Goal: Task Accomplishment & Management: Complete application form

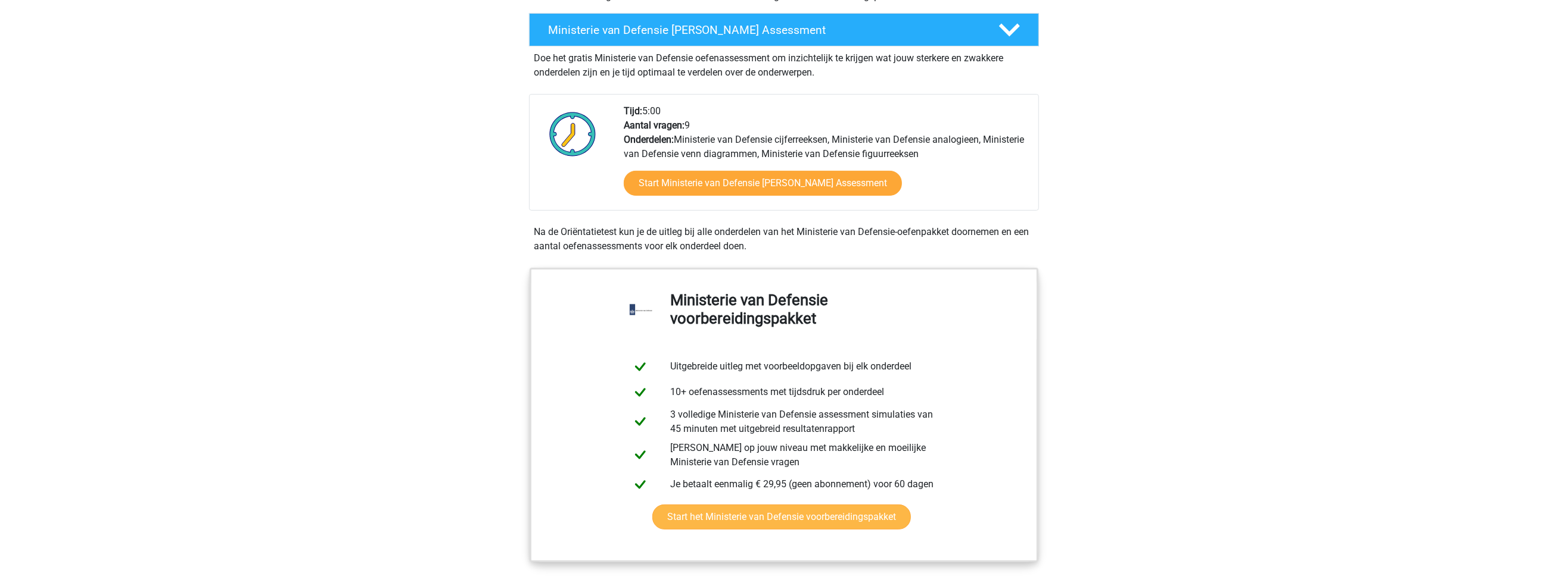
scroll to position [238, 0]
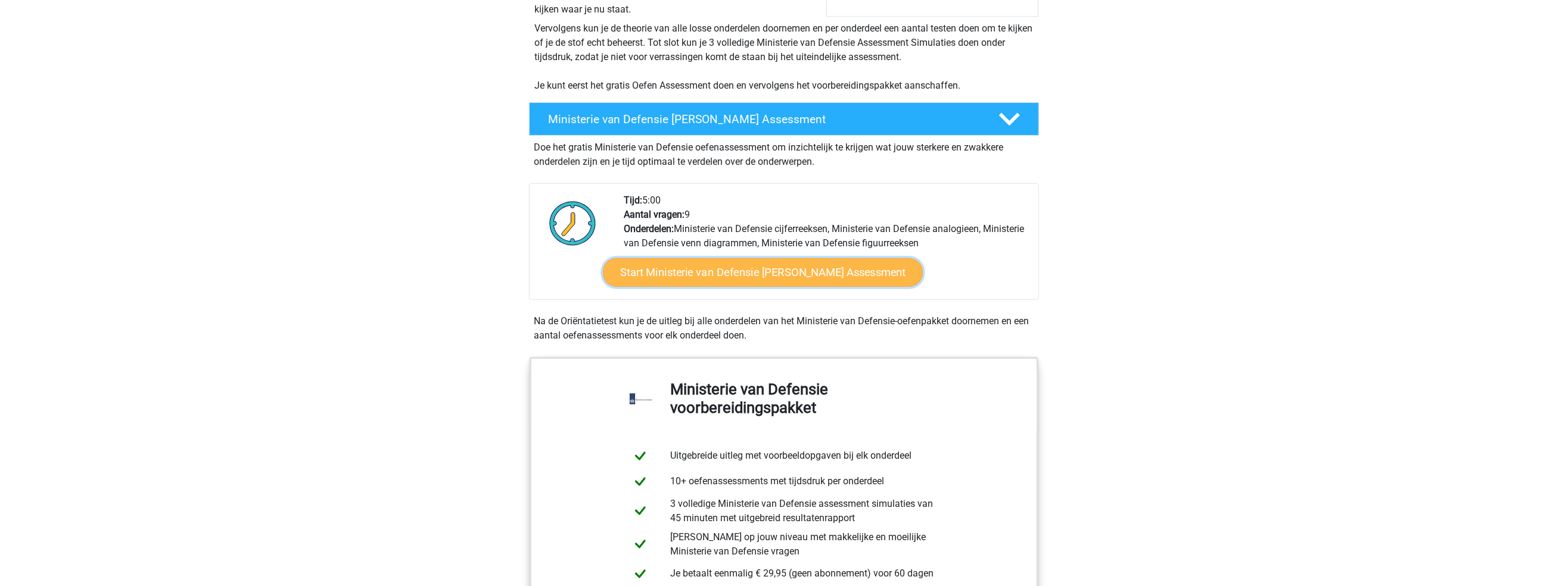
click at [790, 267] on link "Start Ministerie van Defensie Gratis Oefen Assessment" at bounding box center [763, 273] width 320 height 29
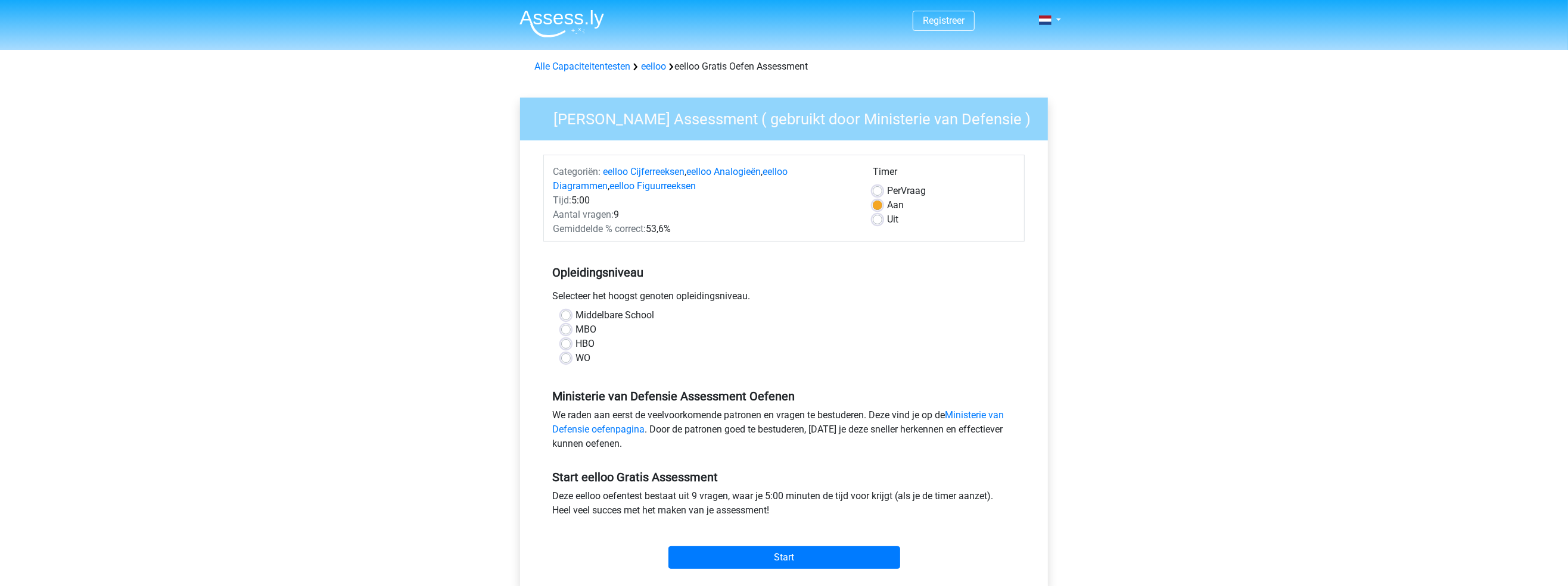
click at [576, 350] on label "HBO" at bounding box center [585, 344] width 19 height 14
click at [566, 349] on input "HBO" at bounding box center [566, 342] width 10 height 12
radio input "true"
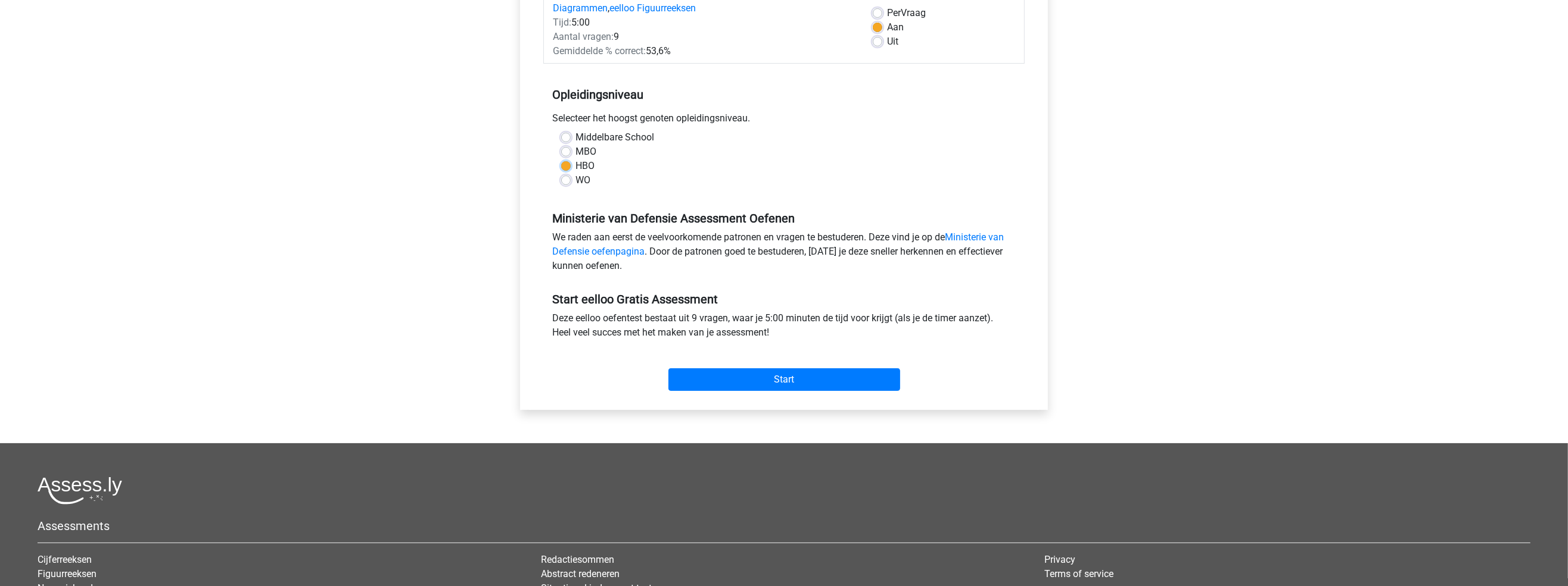
scroll to position [178, 0]
click at [763, 378] on input "Start" at bounding box center [784, 379] width 232 height 23
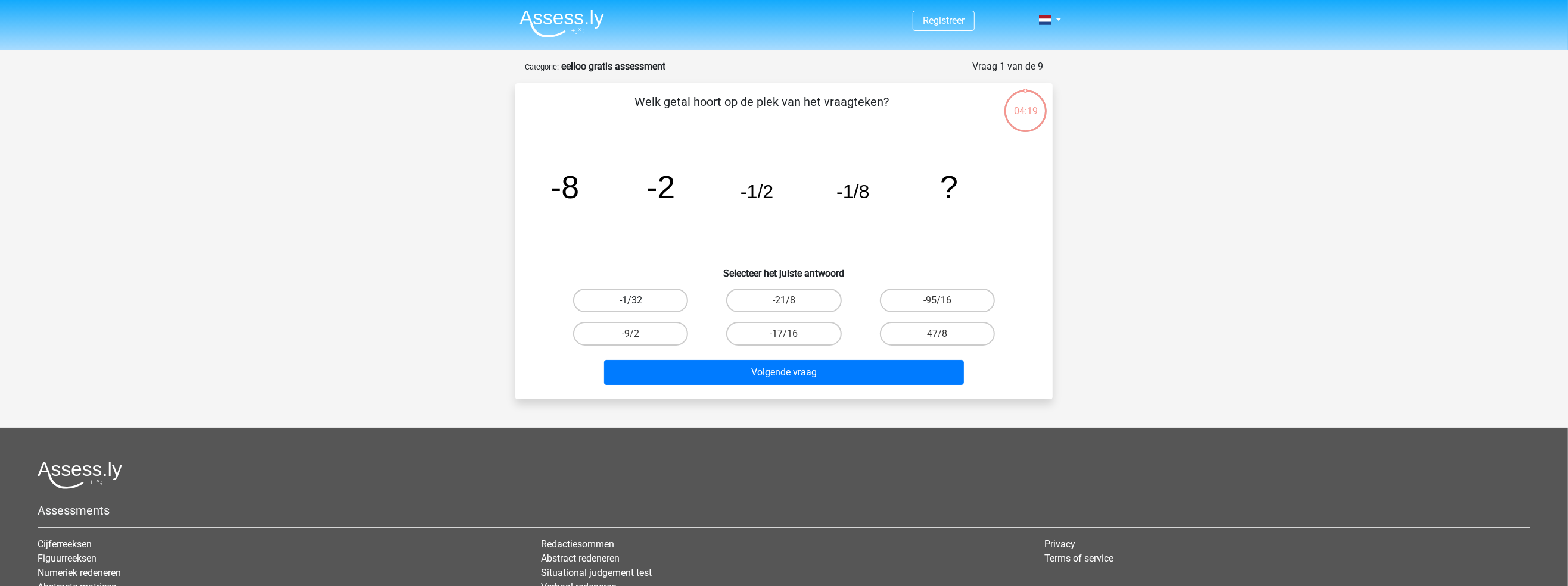
click at [663, 301] on label "-1/32" at bounding box center [630, 301] width 115 height 24
click at [638, 301] on input "-1/32" at bounding box center [634, 304] width 8 height 8
radio input "true"
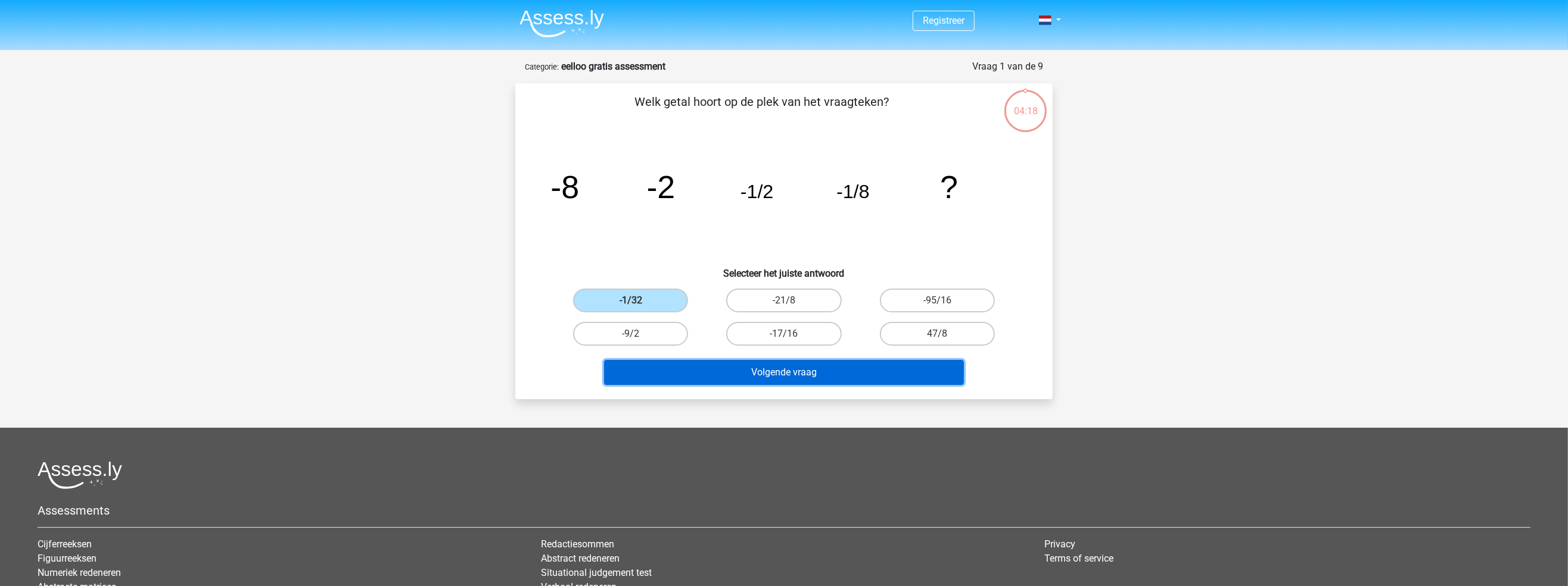
click at [772, 371] on button "Volgende vraag" at bounding box center [784, 372] width 360 height 25
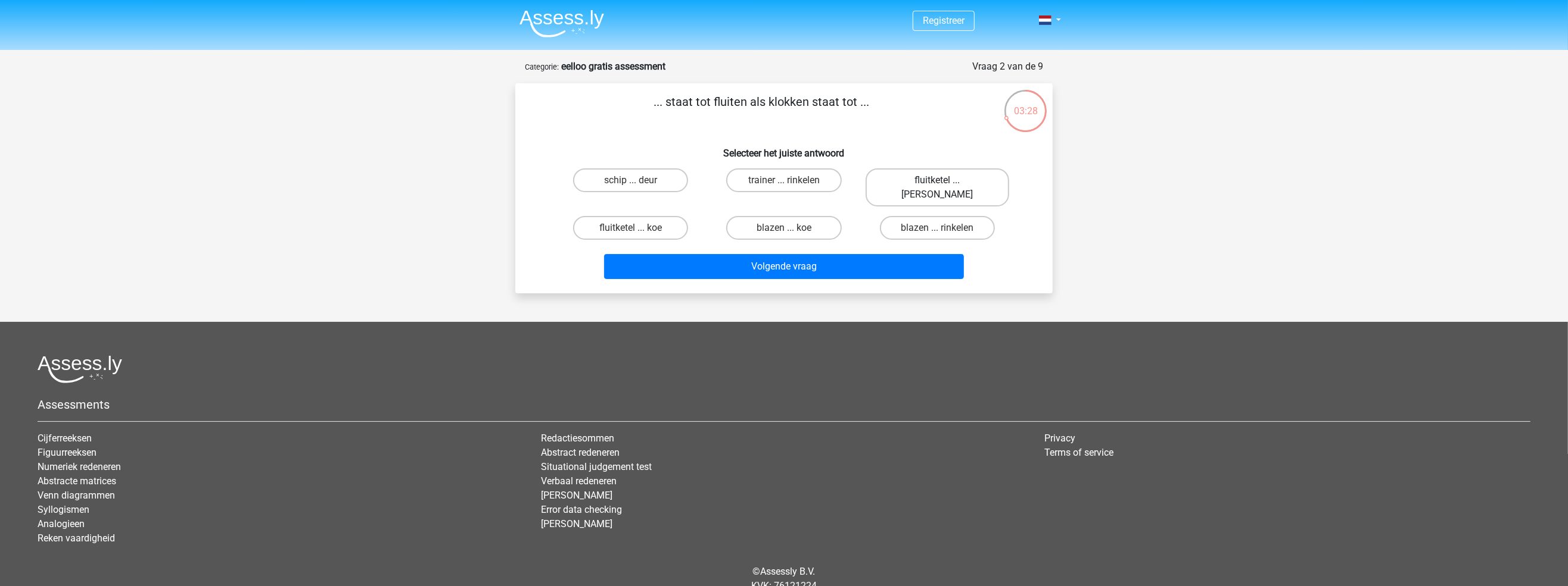
click at [948, 185] on label "fluitketel ... luiden" at bounding box center [937, 188] width 144 height 38
click at [945, 185] on input "fluitketel ... luiden" at bounding box center [941, 184] width 8 height 8
radio input "true"
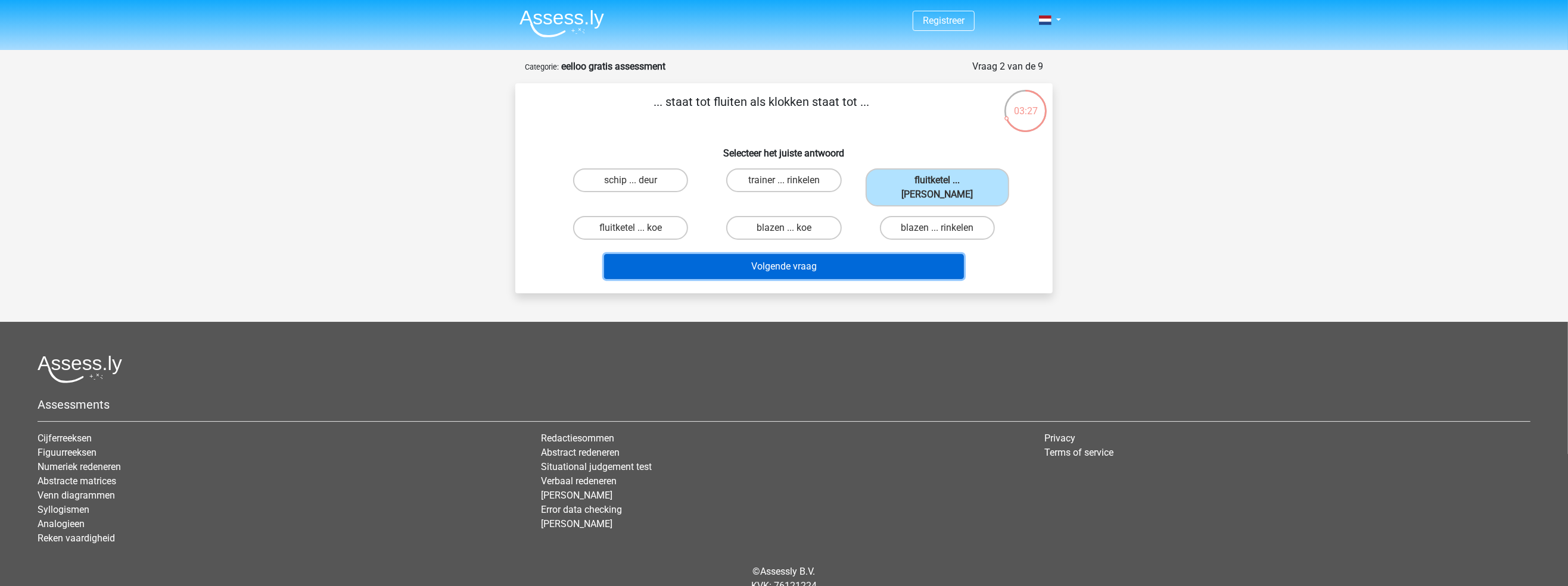
click at [884, 254] on button "Volgende vraag" at bounding box center [784, 266] width 360 height 25
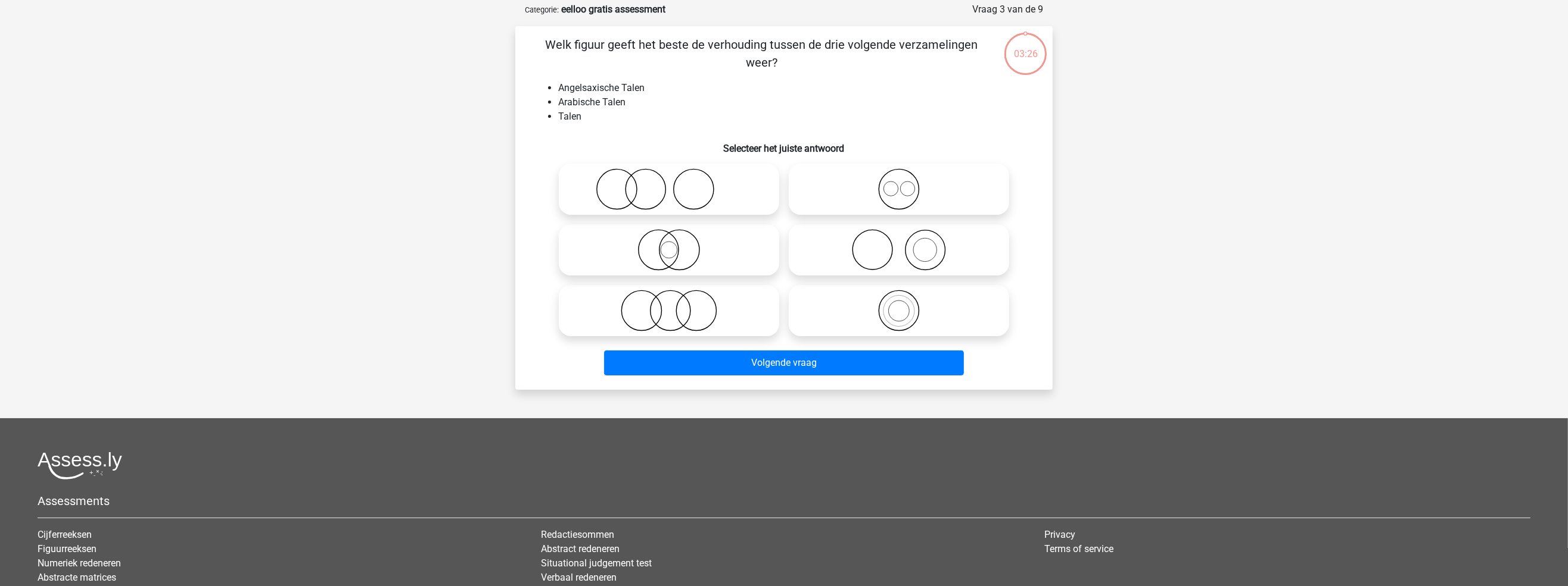
scroll to position [59, 0]
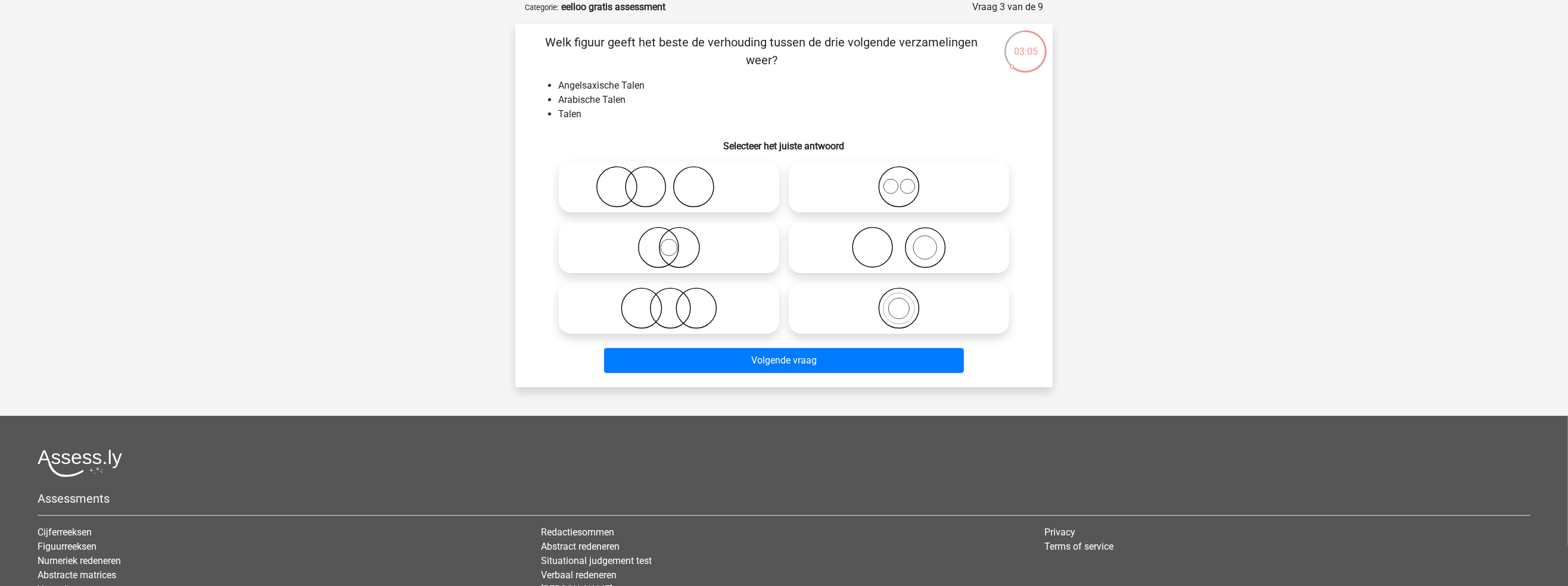
click at [684, 255] on icon at bounding box center [668, 247] width 211 height 42
click at [677, 242] on input "radio" at bounding box center [673, 238] width 8 height 8
radio input "true"
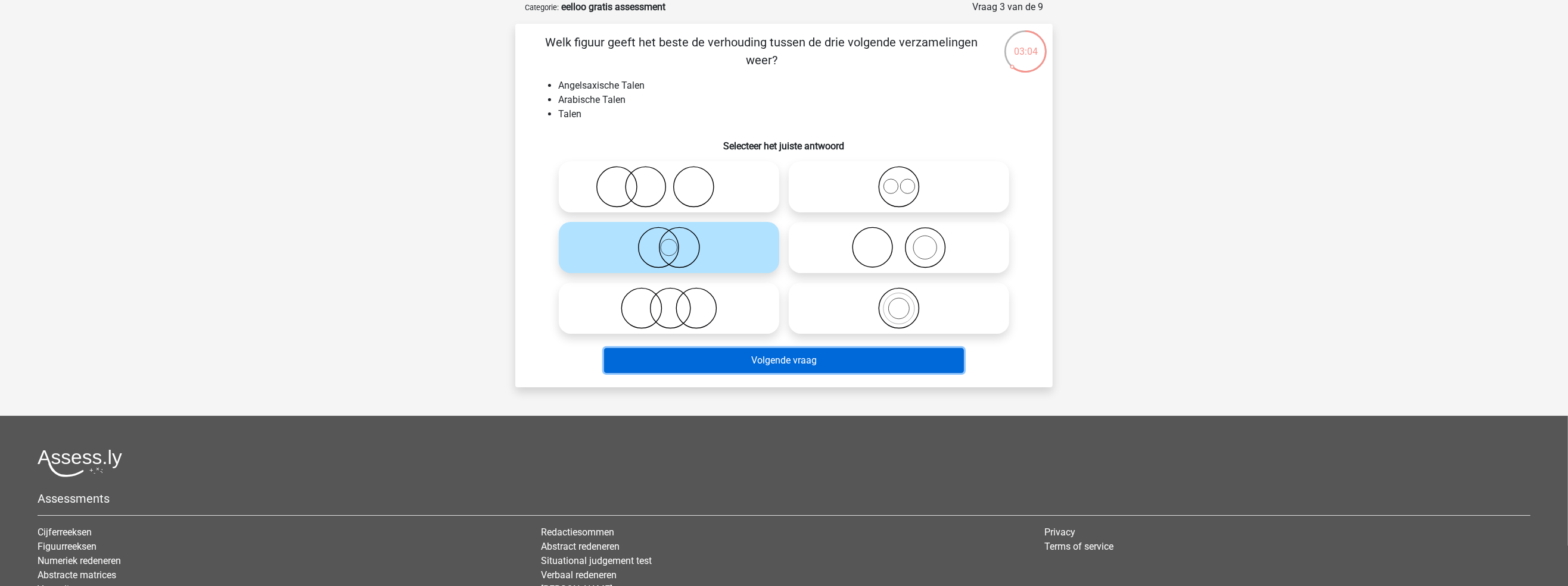
click at [781, 359] on button "Volgende vraag" at bounding box center [784, 361] width 360 height 25
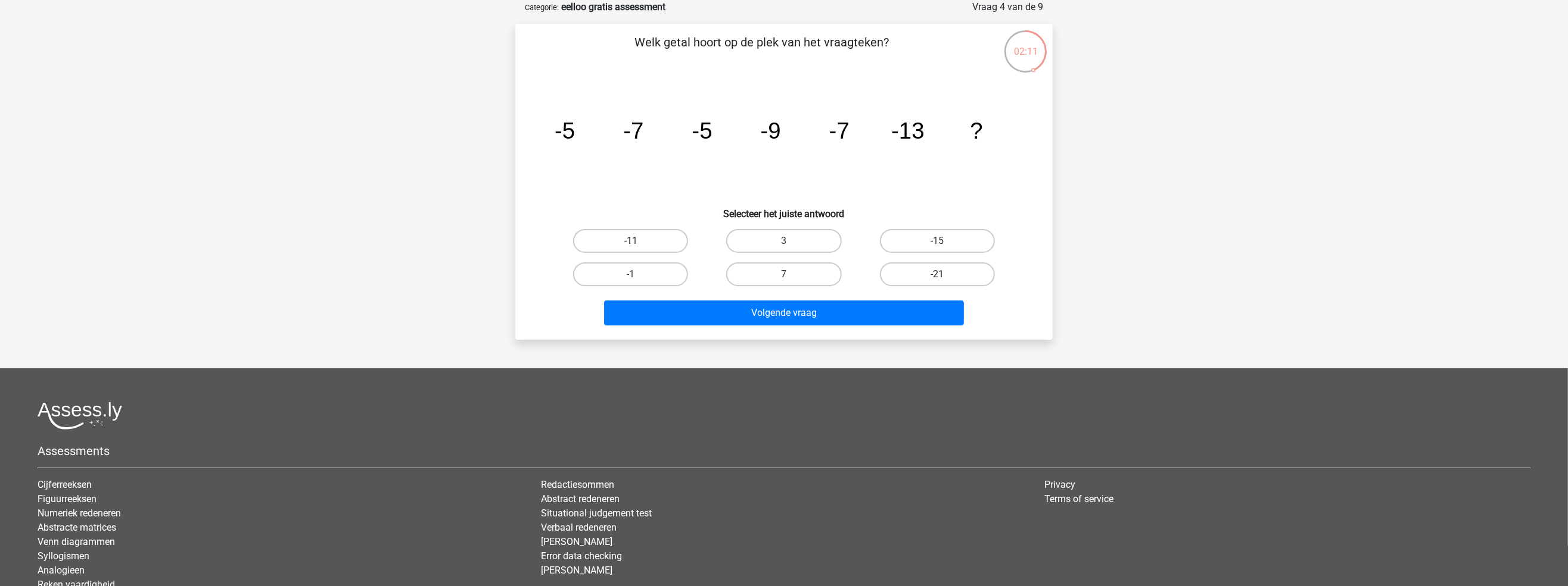
click at [929, 275] on label "-21" at bounding box center [937, 274] width 115 height 24
click at [937, 275] on input "-21" at bounding box center [941, 278] width 8 height 8
radio input "true"
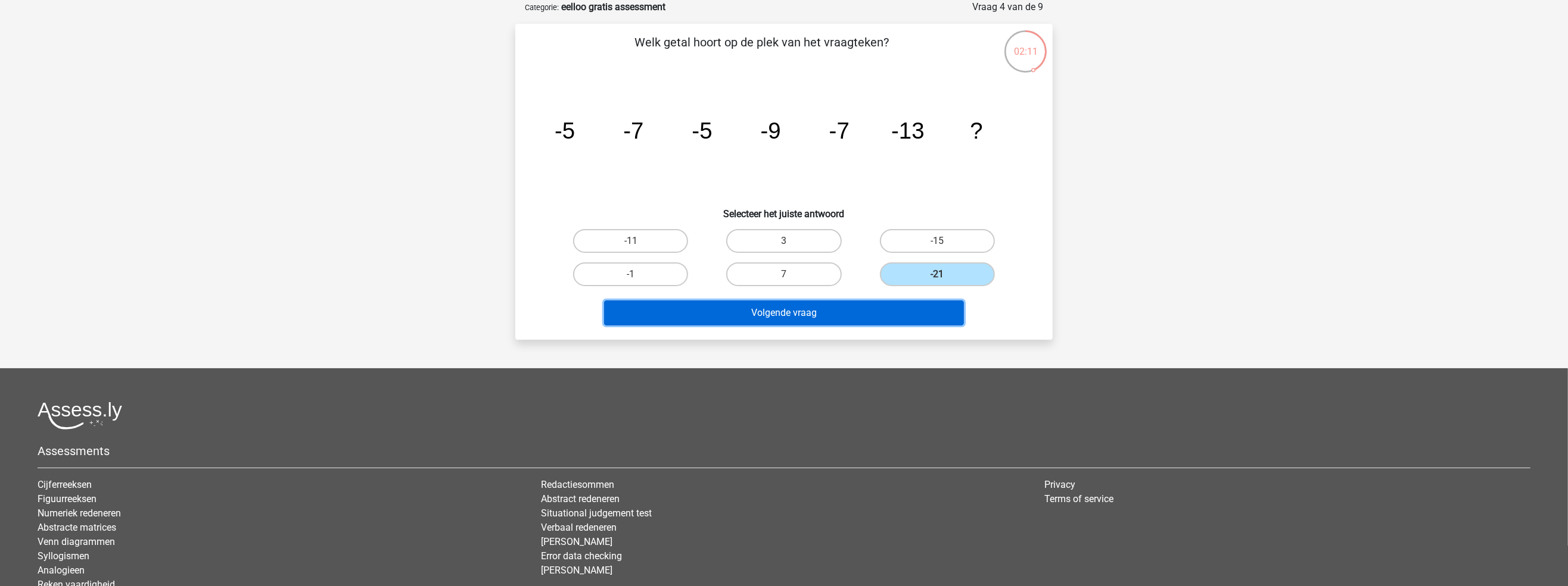
click at [867, 322] on button "Volgende vraag" at bounding box center [784, 313] width 360 height 25
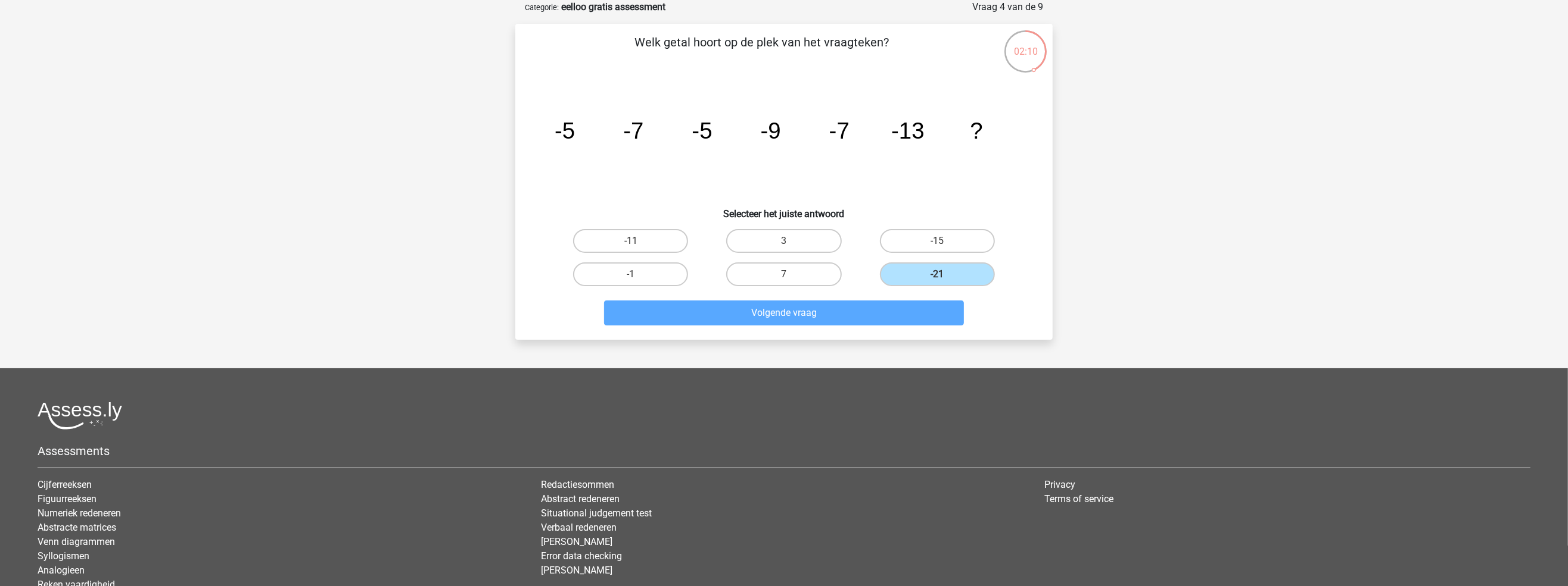
scroll to position [35, 0]
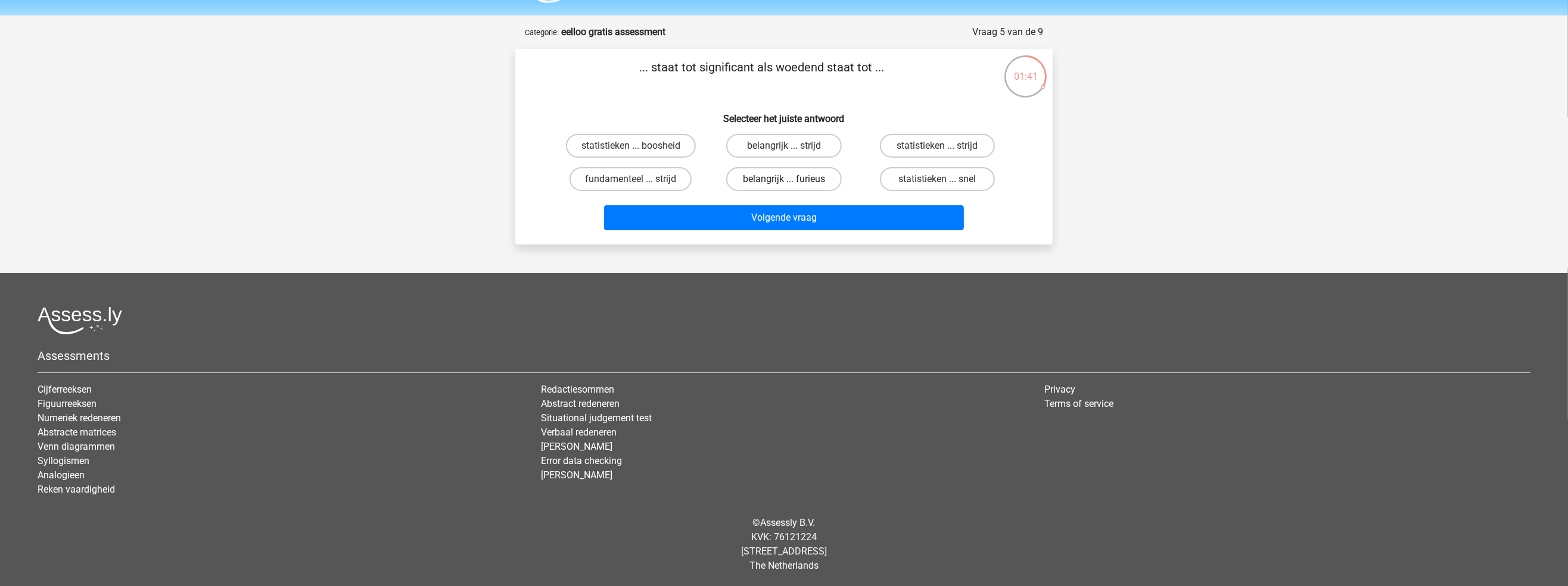
click at [804, 182] on label "belangrijk ... furieus" at bounding box center [783, 179] width 115 height 24
click at [792, 182] on input "belangrijk ... furieus" at bounding box center [787, 182] width 8 height 8
radio input "true"
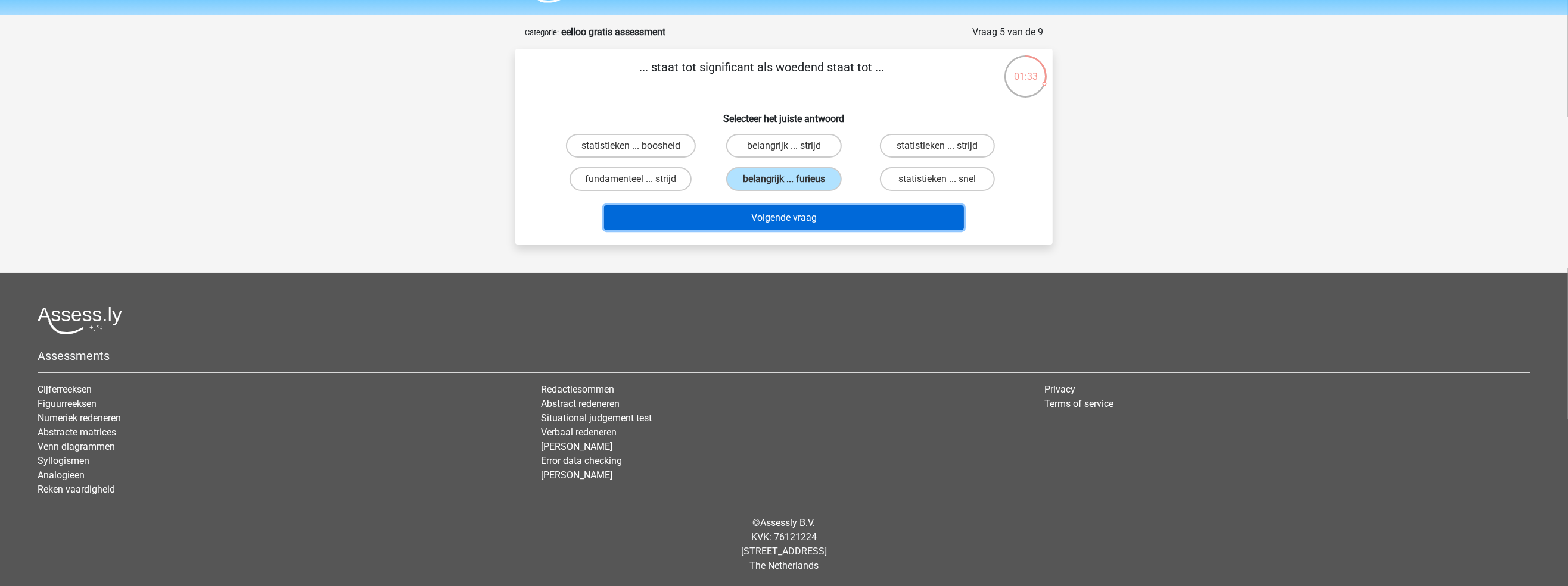
click at [788, 217] on button "Volgende vraag" at bounding box center [784, 218] width 360 height 25
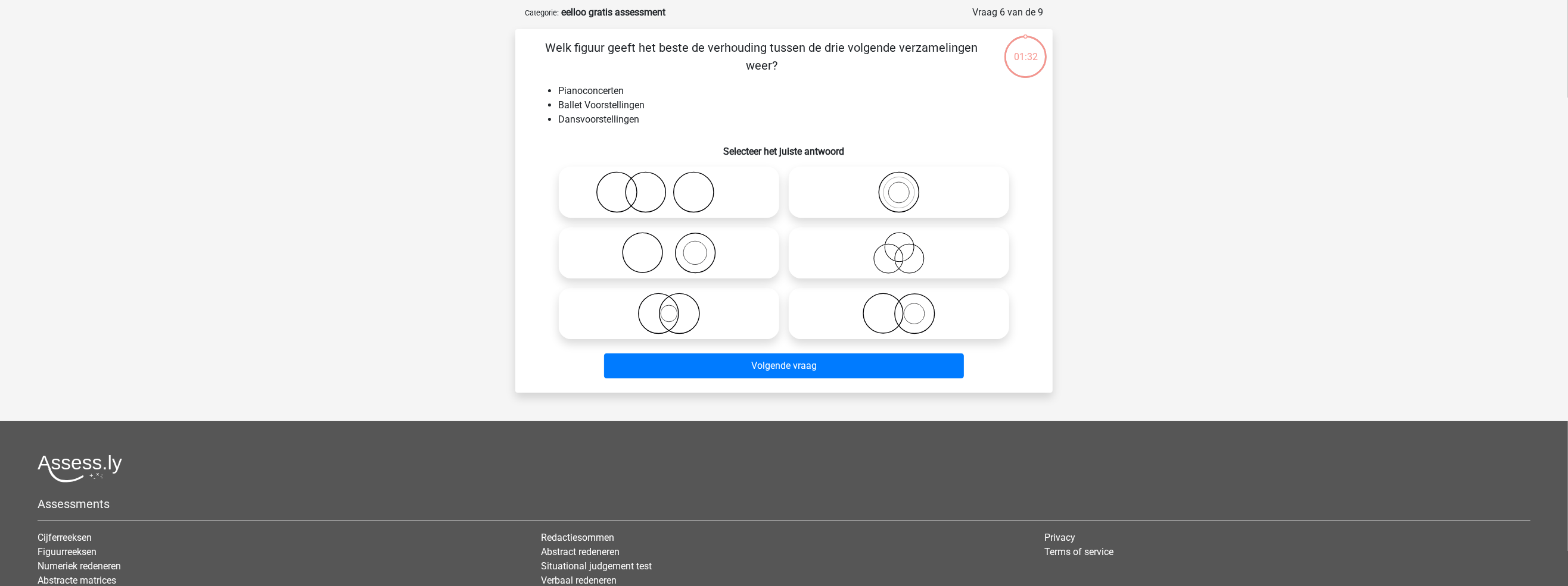
scroll to position [59, 0]
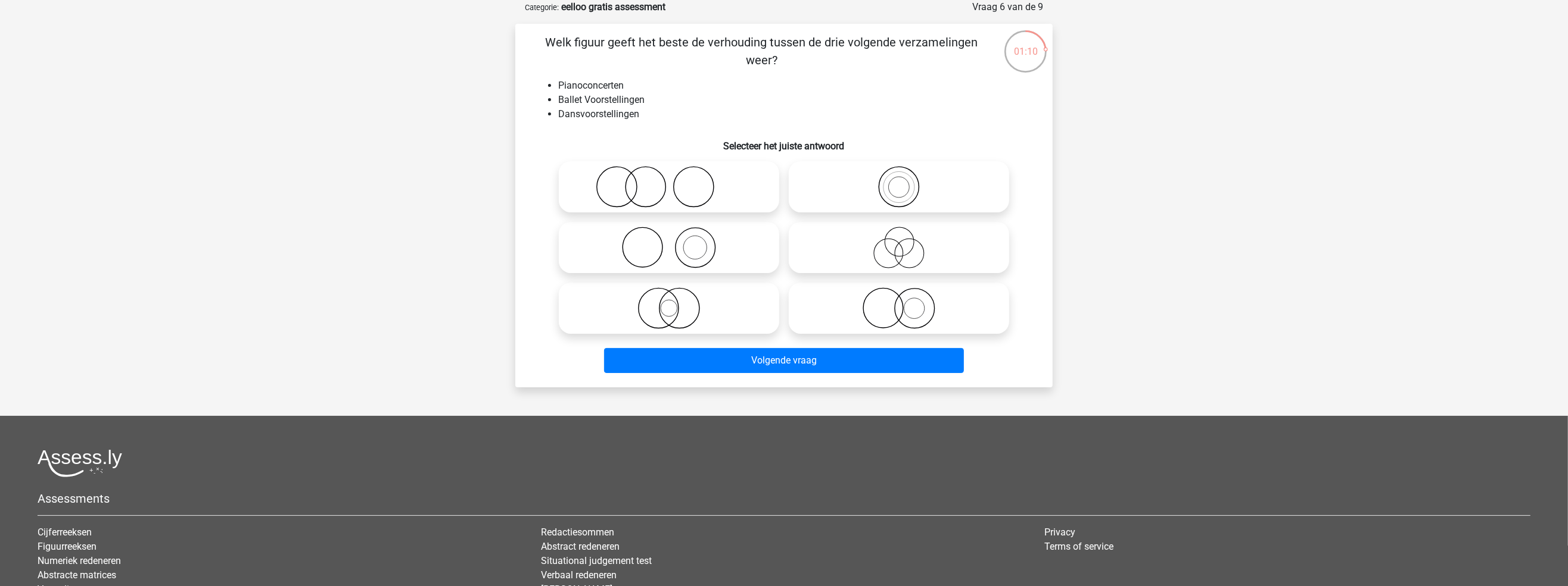
click at [684, 254] on icon at bounding box center [668, 247] width 211 height 42
click at [677, 242] on input "radio" at bounding box center [673, 238] width 8 height 8
radio input "true"
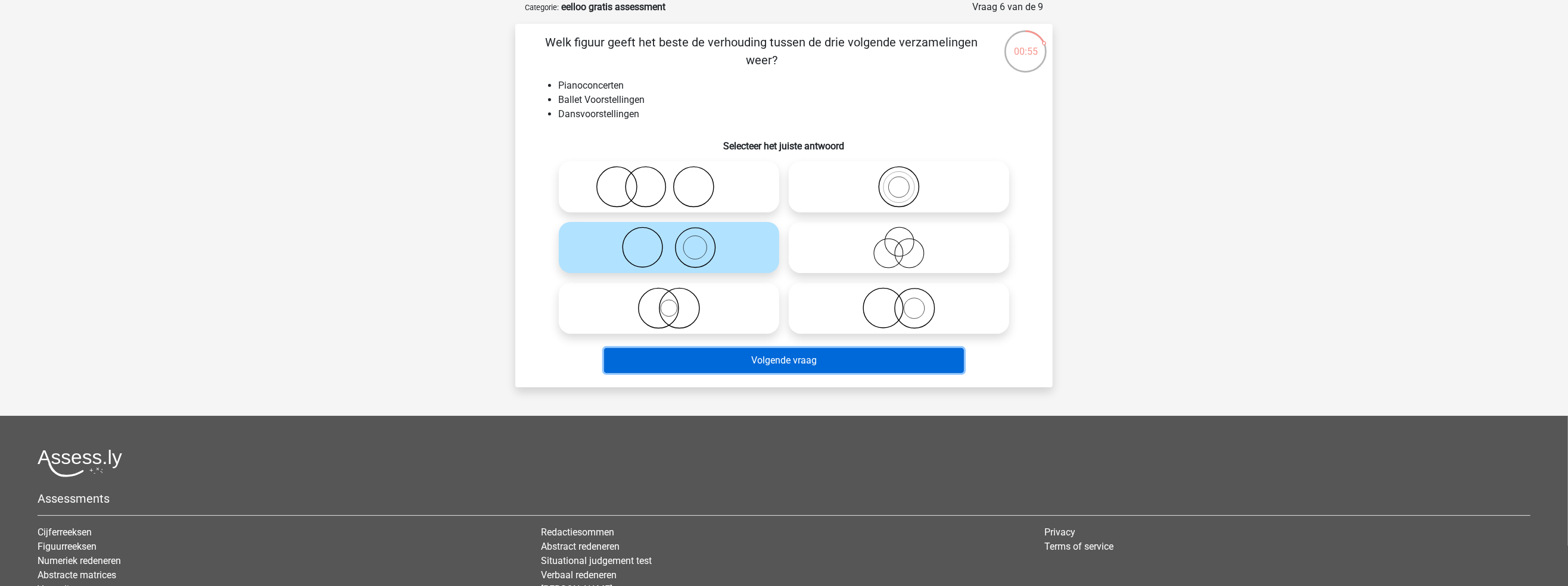
click at [808, 364] on button "Volgende vraag" at bounding box center [784, 361] width 360 height 25
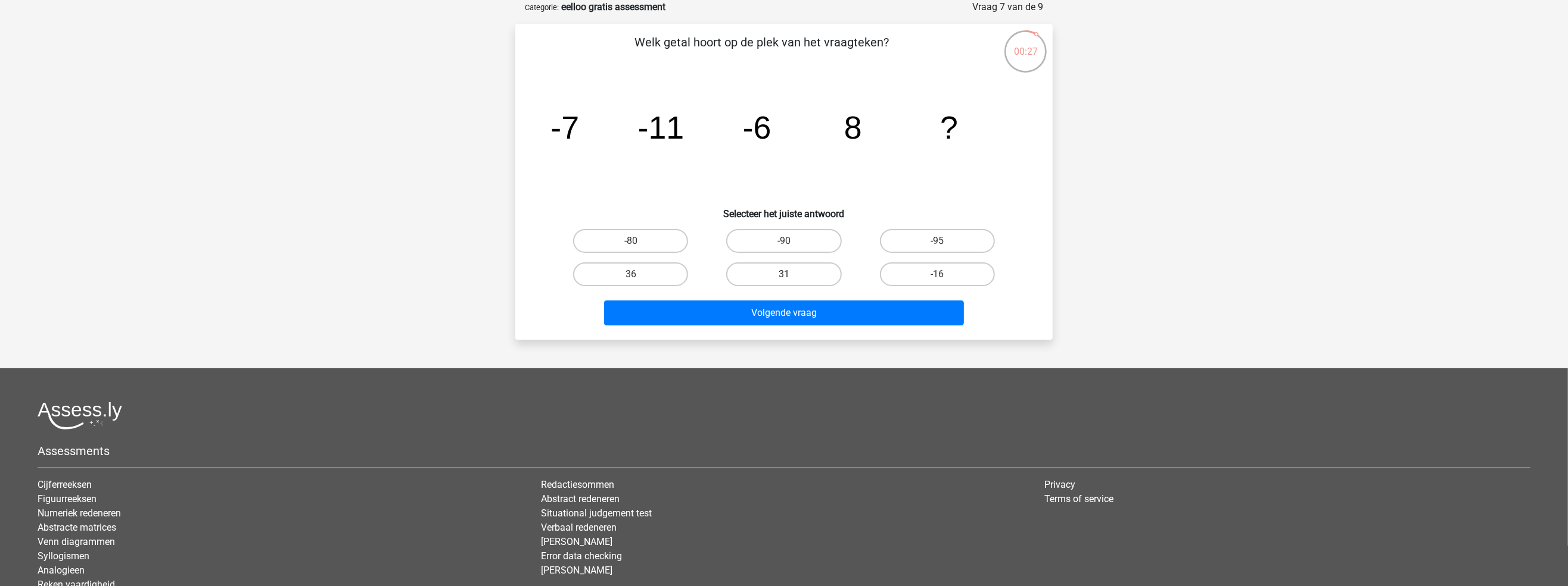
click at [781, 275] on label "31" at bounding box center [783, 274] width 115 height 24
click at [784, 275] on input "31" at bounding box center [787, 278] width 8 height 8
radio input "true"
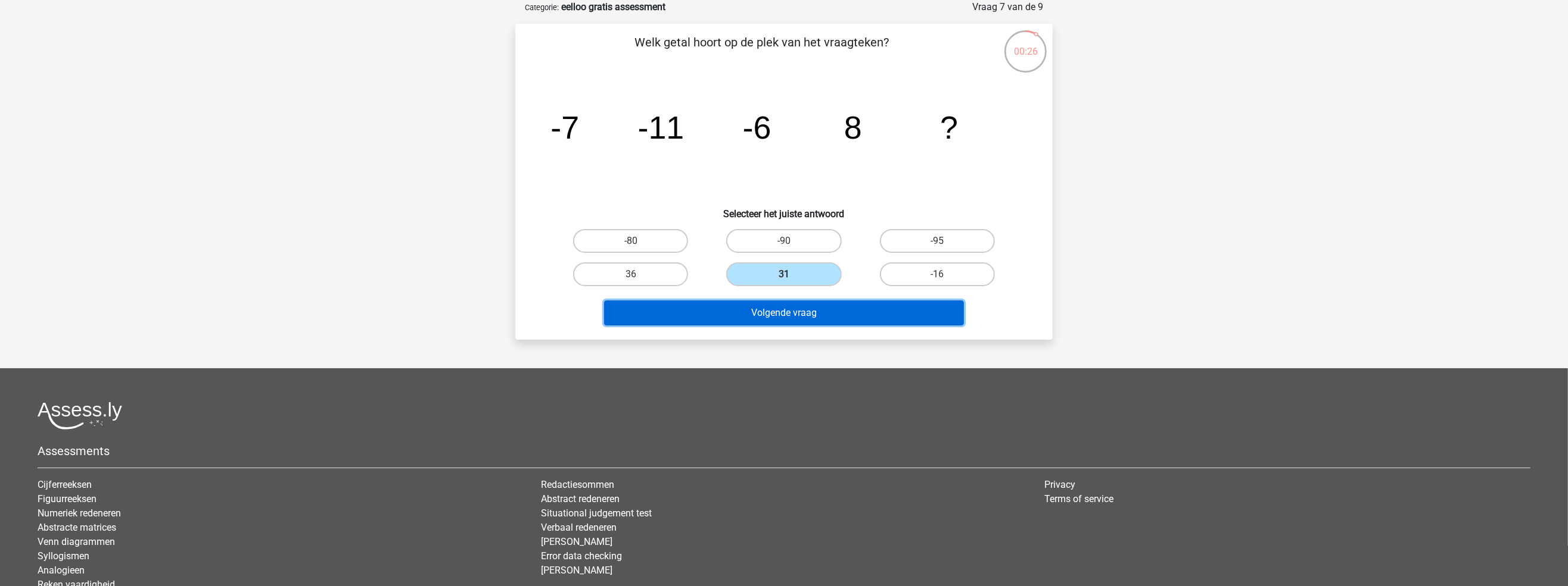
click at [795, 311] on button "Volgende vraag" at bounding box center [784, 313] width 360 height 25
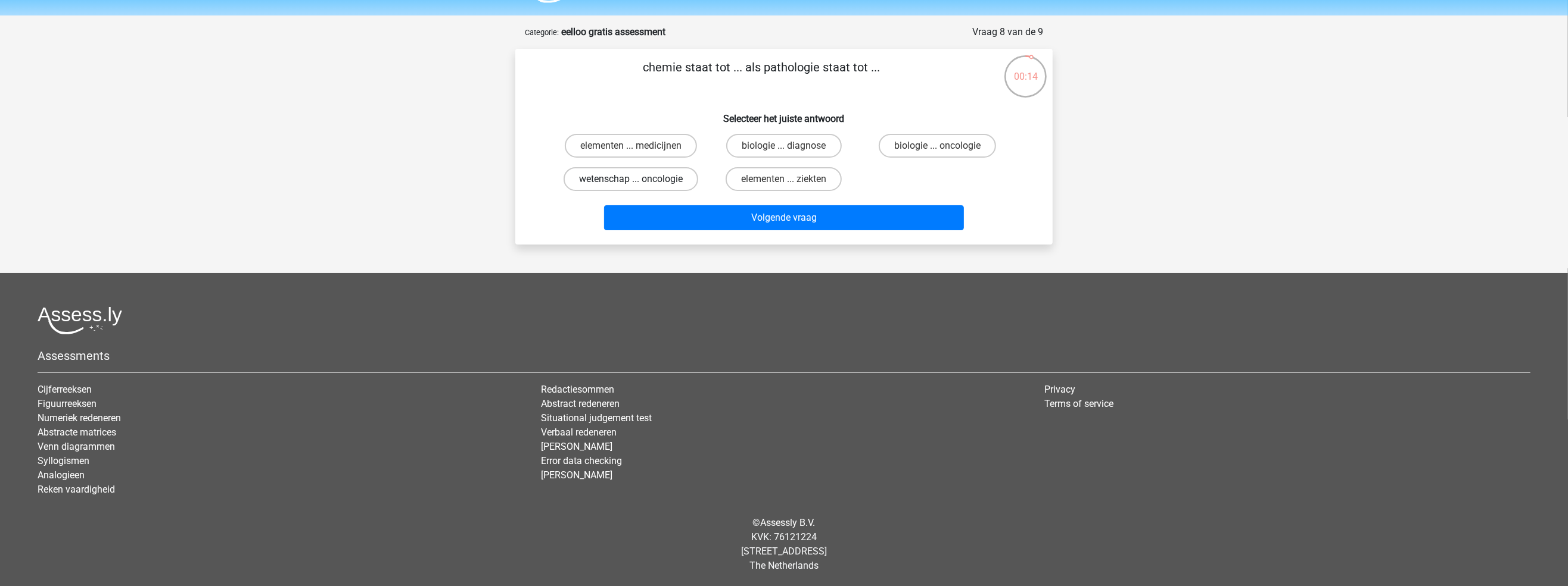
click at [640, 178] on label "wetenschap ... oncologie" at bounding box center [630, 179] width 135 height 24
click at [638, 179] on input "wetenschap ... oncologie" at bounding box center [634, 182] width 8 height 8
radio input "true"
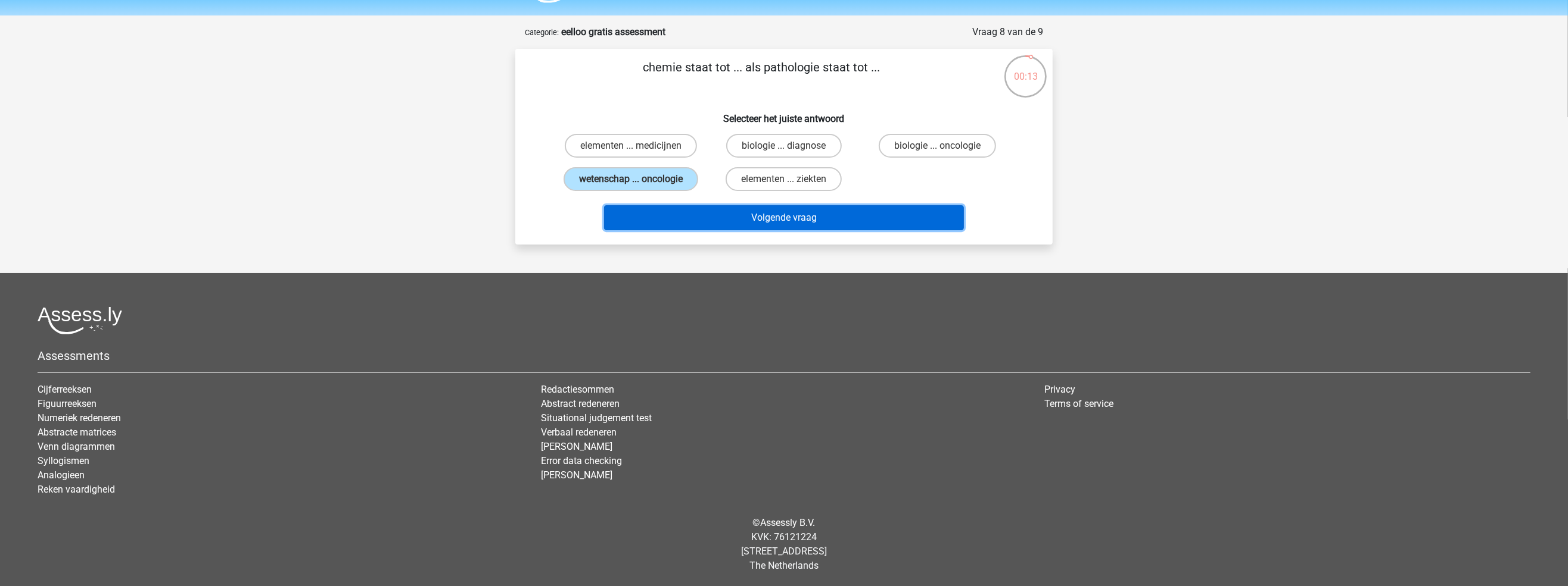
click at [739, 208] on button "Volgende vraag" at bounding box center [784, 218] width 360 height 25
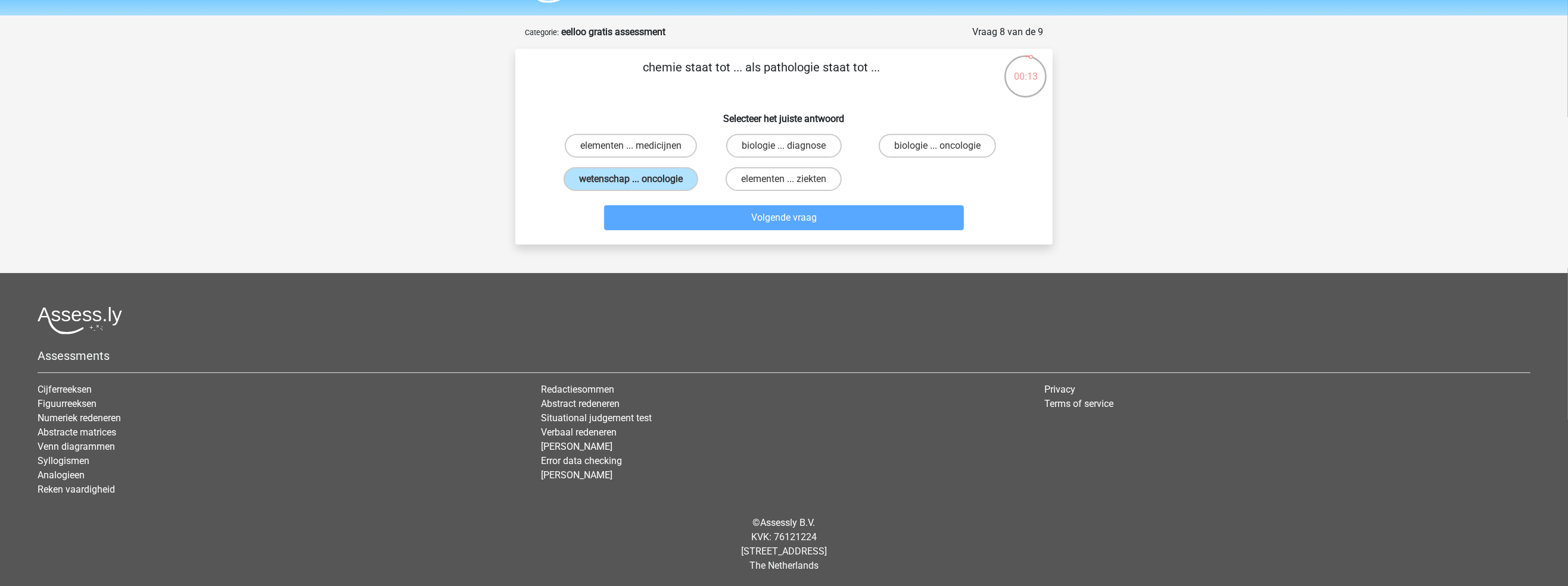
scroll to position [59, 0]
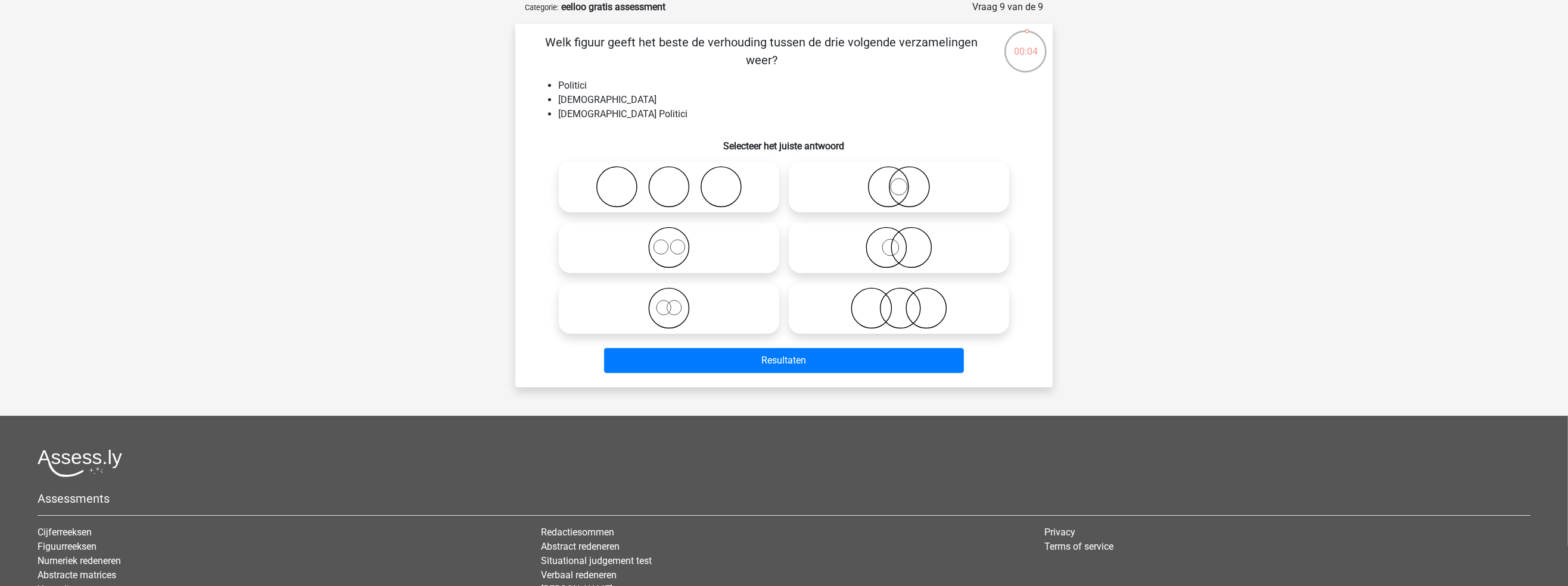
click at [883, 247] on icon at bounding box center [899, 247] width 211 height 42
click at [899, 242] on input "radio" at bounding box center [902, 238] width 8 height 8
radio input "true"
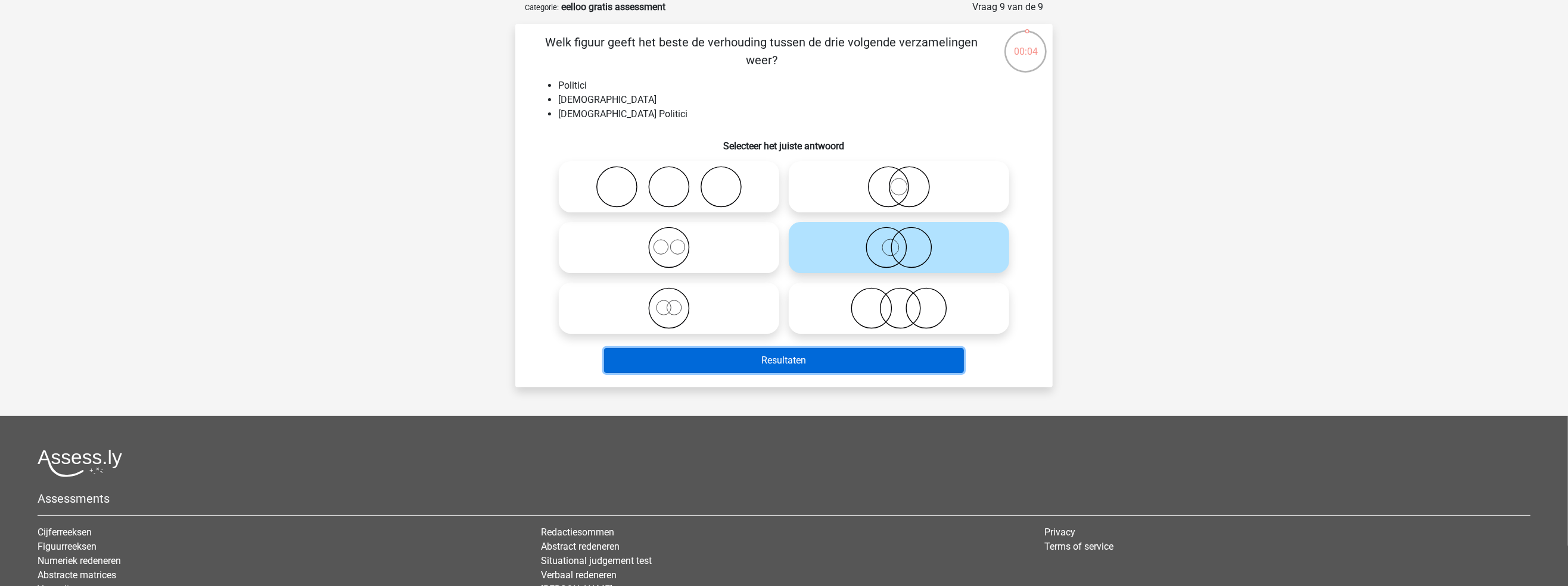
click at [893, 359] on button "Resultaten" at bounding box center [784, 361] width 360 height 25
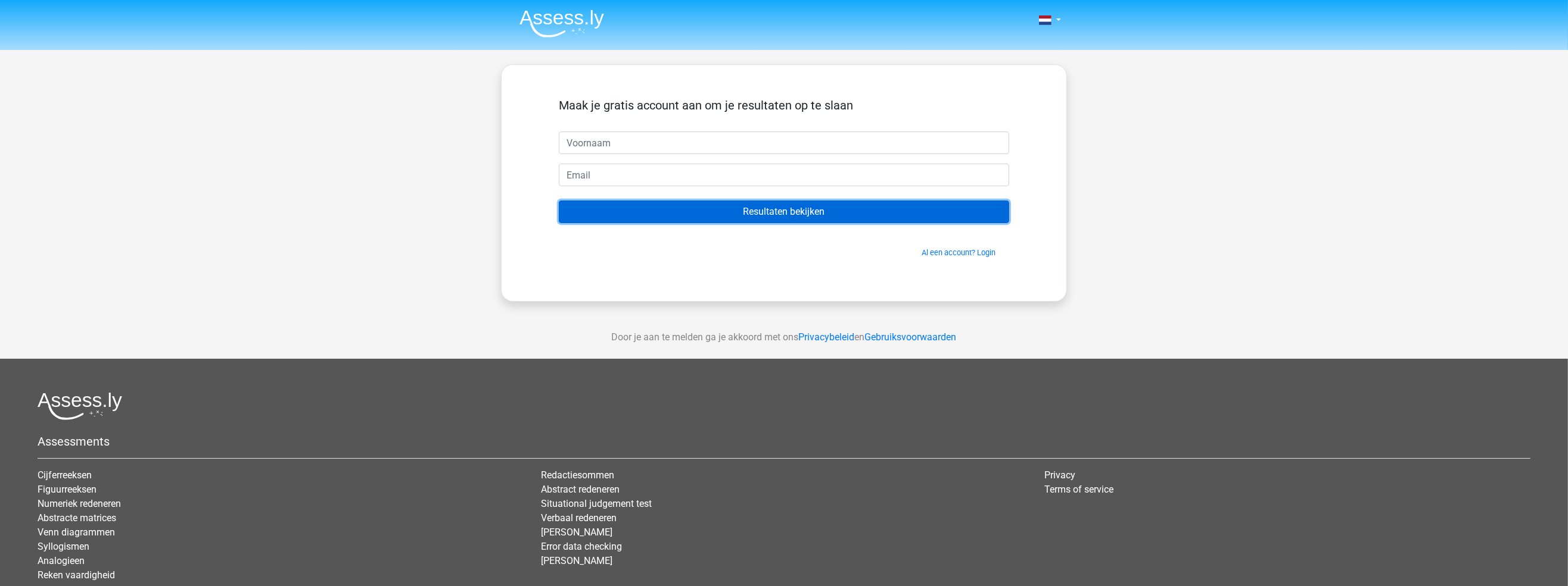
drag, startPoint x: 0, startPoint y: 0, endPoint x: 820, endPoint y: 218, distance: 848.5
click at [820, 218] on input "Resultaten bekijken" at bounding box center [783, 212] width 450 height 23
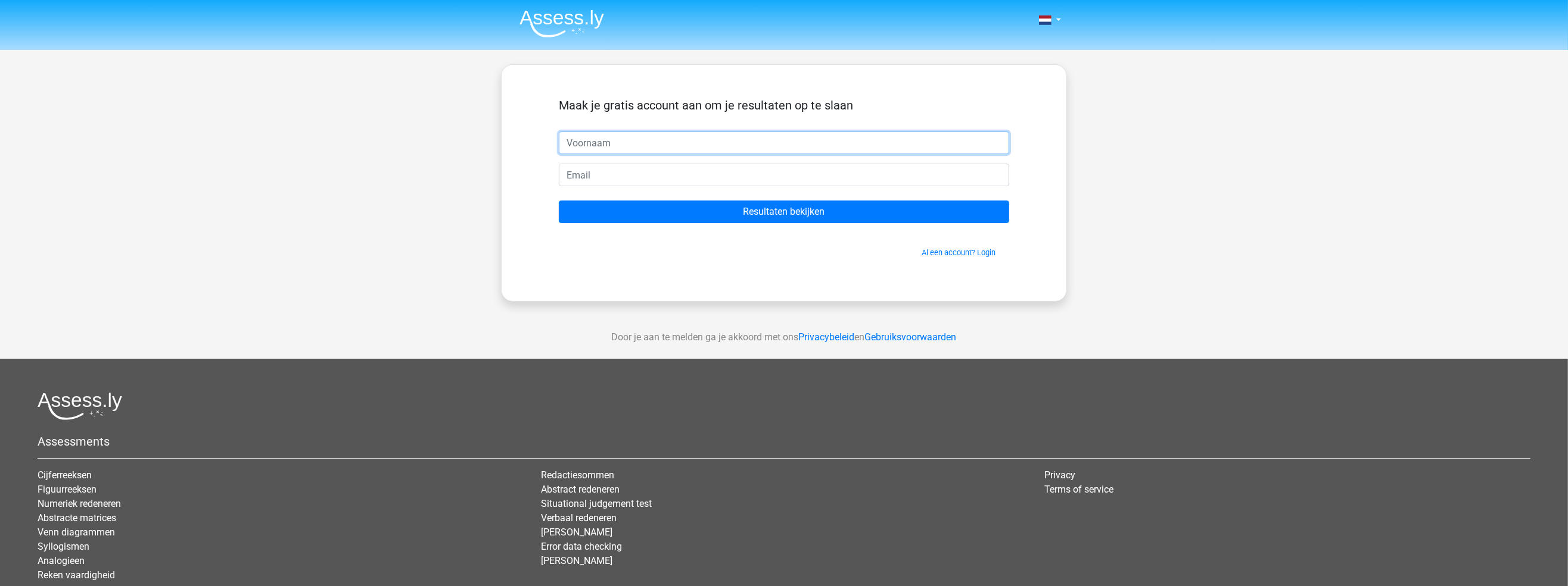
click at [669, 145] on input "text" at bounding box center [783, 143] width 450 height 23
type input "a"
click at [662, 177] on input "email" at bounding box center [783, 175] width 450 height 23
type input "[EMAIL_ADDRESS][DOMAIN_NAME]"
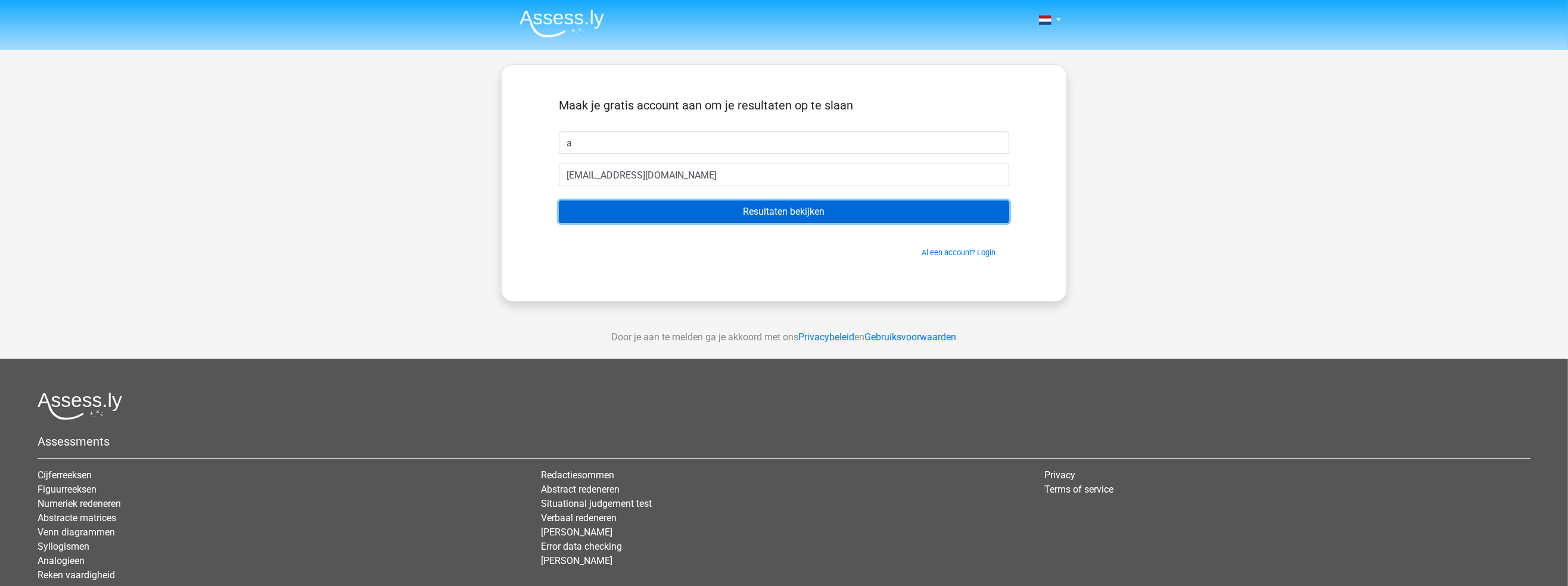
click at [748, 220] on input "Resultaten bekijken" at bounding box center [783, 212] width 450 height 23
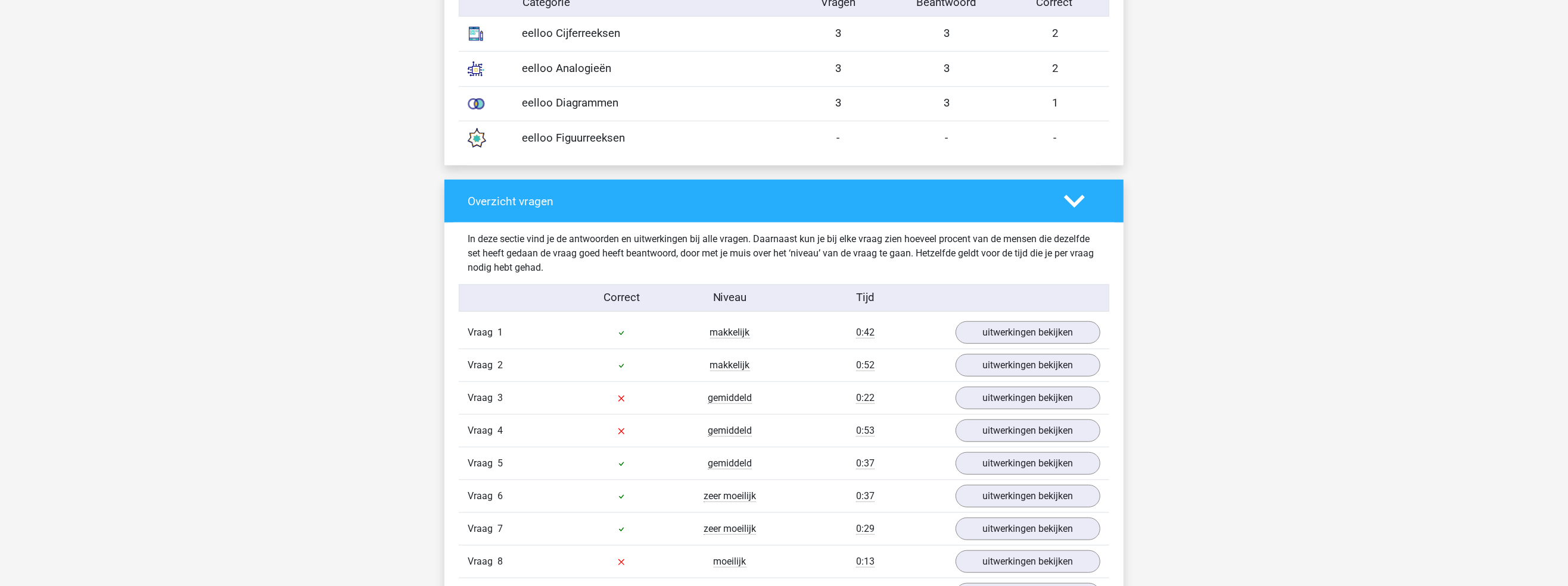
scroll to position [1072, 0]
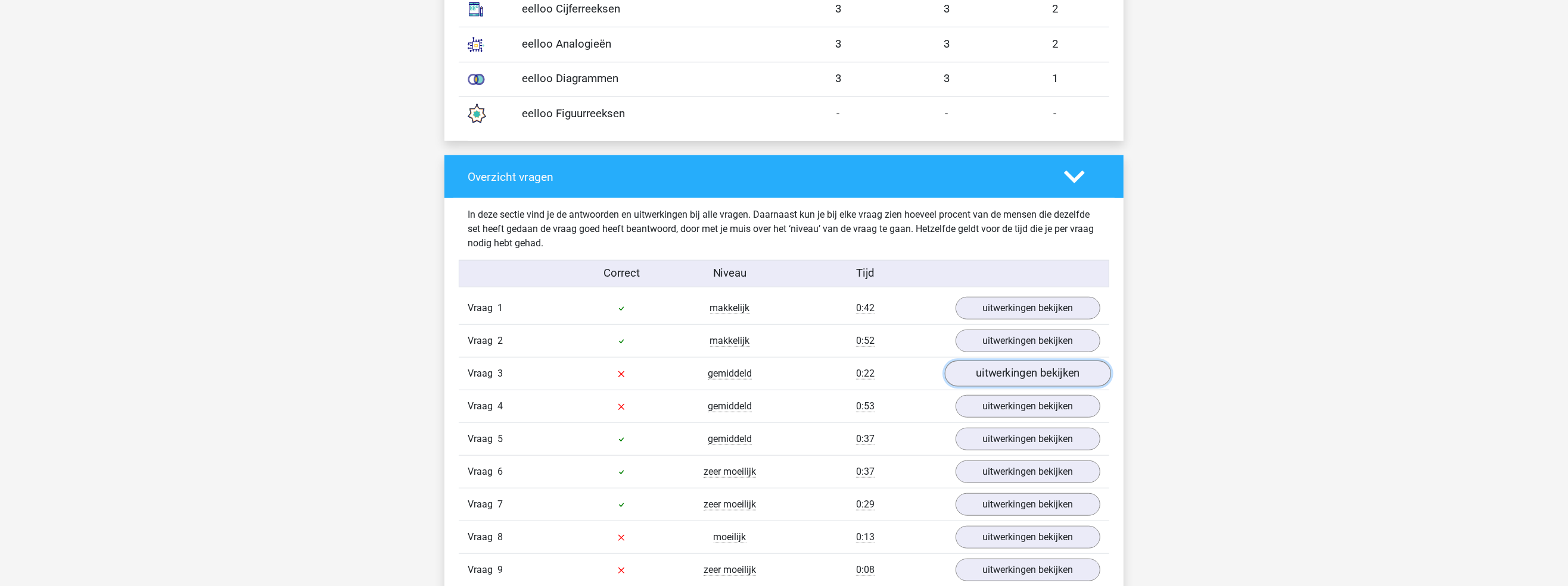
click at [1000, 377] on link "uitwerkingen bekijken" at bounding box center [1027, 374] width 166 height 26
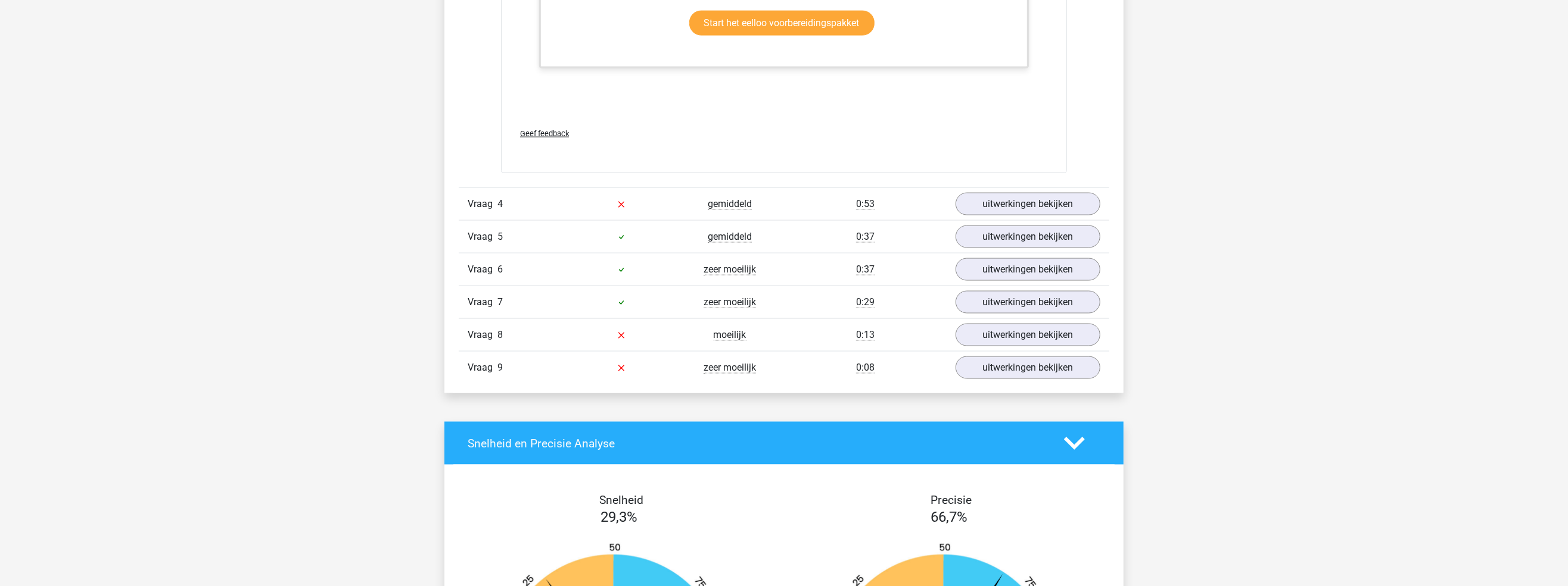
scroll to position [2083, 0]
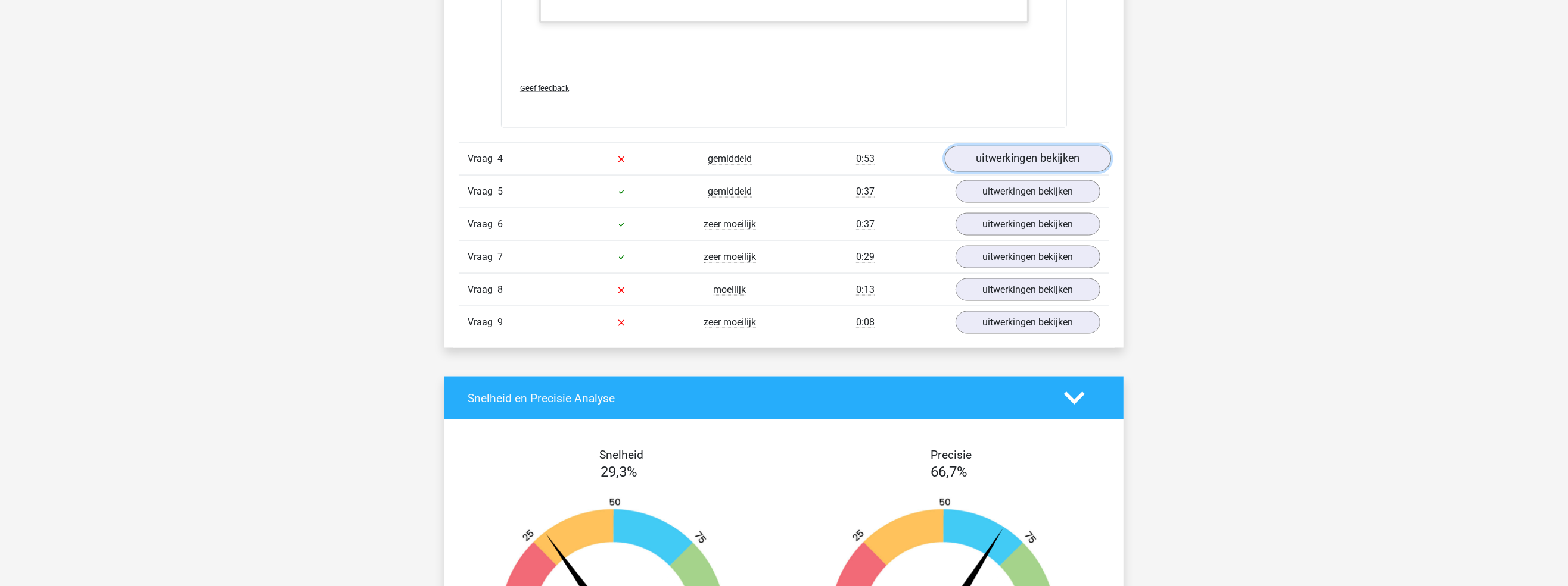
click at [1031, 165] on link "uitwerkingen bekijken" at bounding box center [1027, 159] width 166 height 26
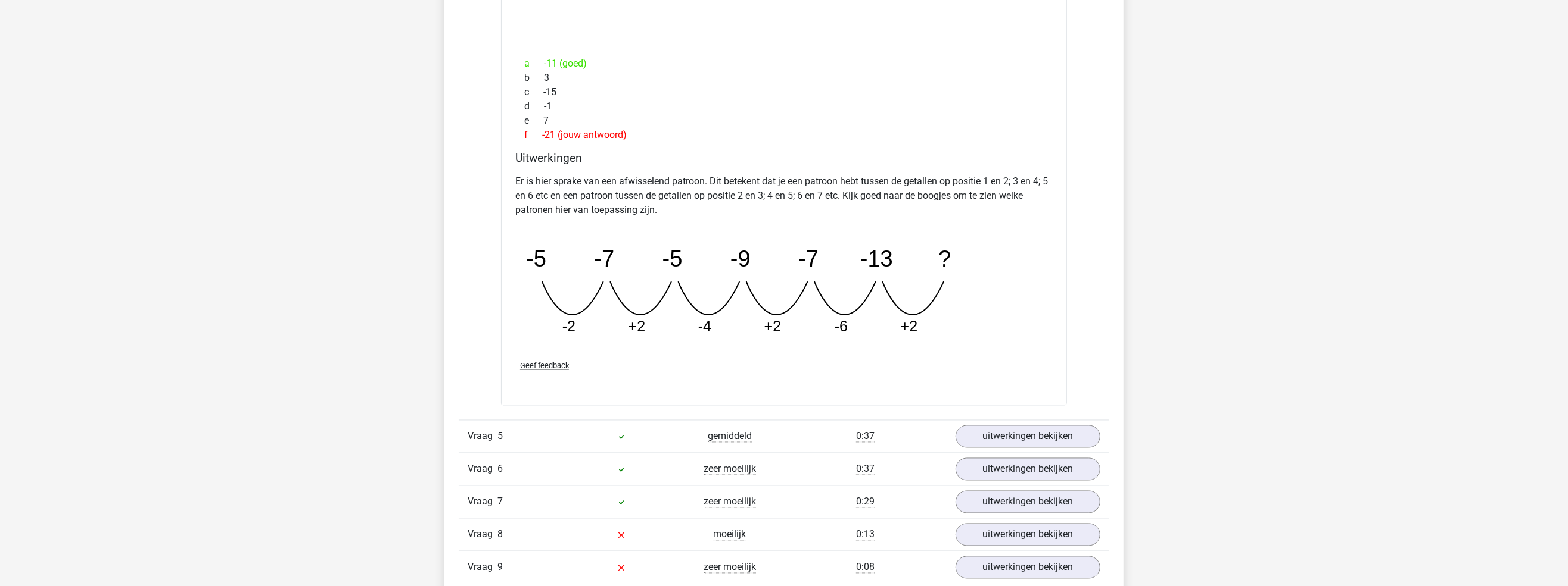
scroll to position [2619, 0]
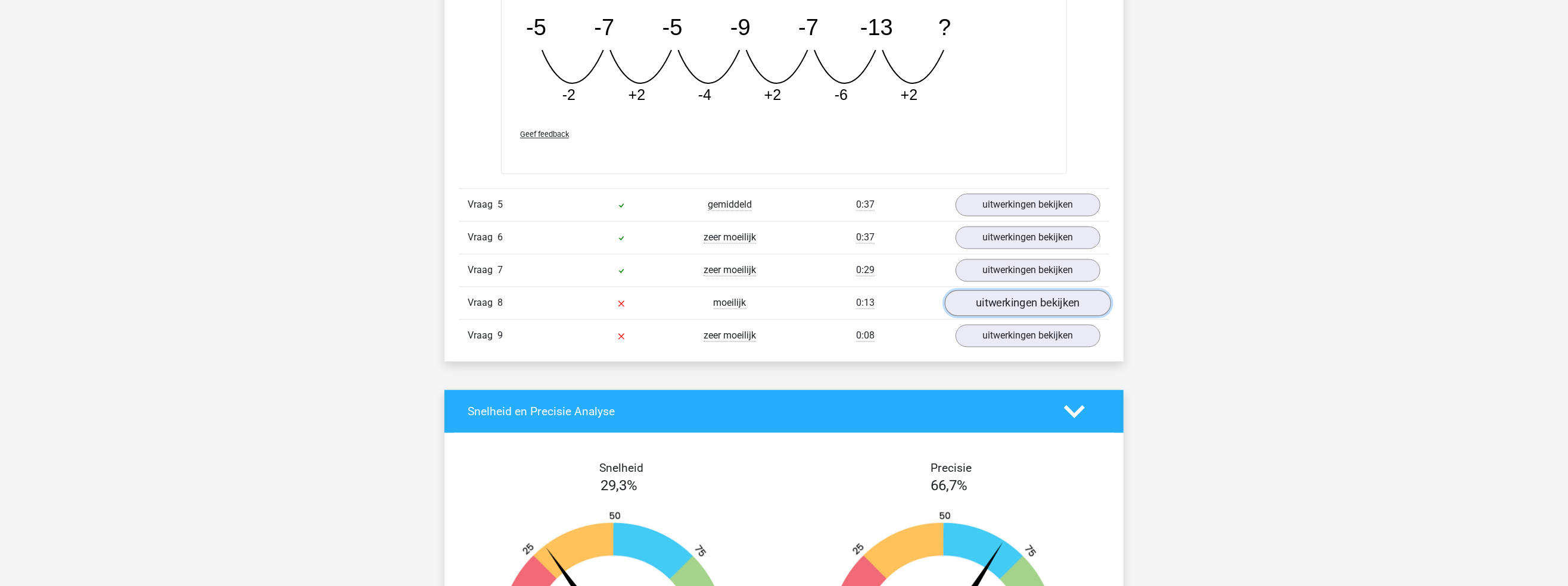
click at [991, 303] on link "uitwerkingen bekijken" at bounding box center [1027, 303] width 166 height 26
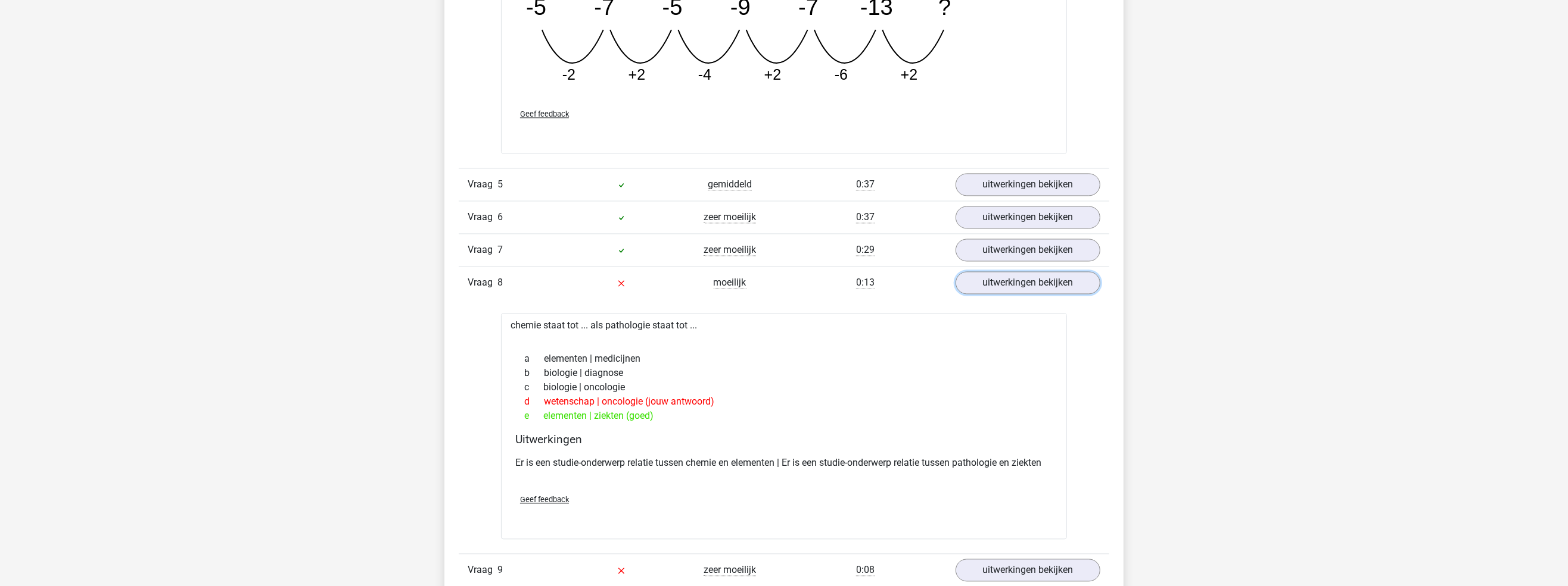
scroll to position [2738, 0]
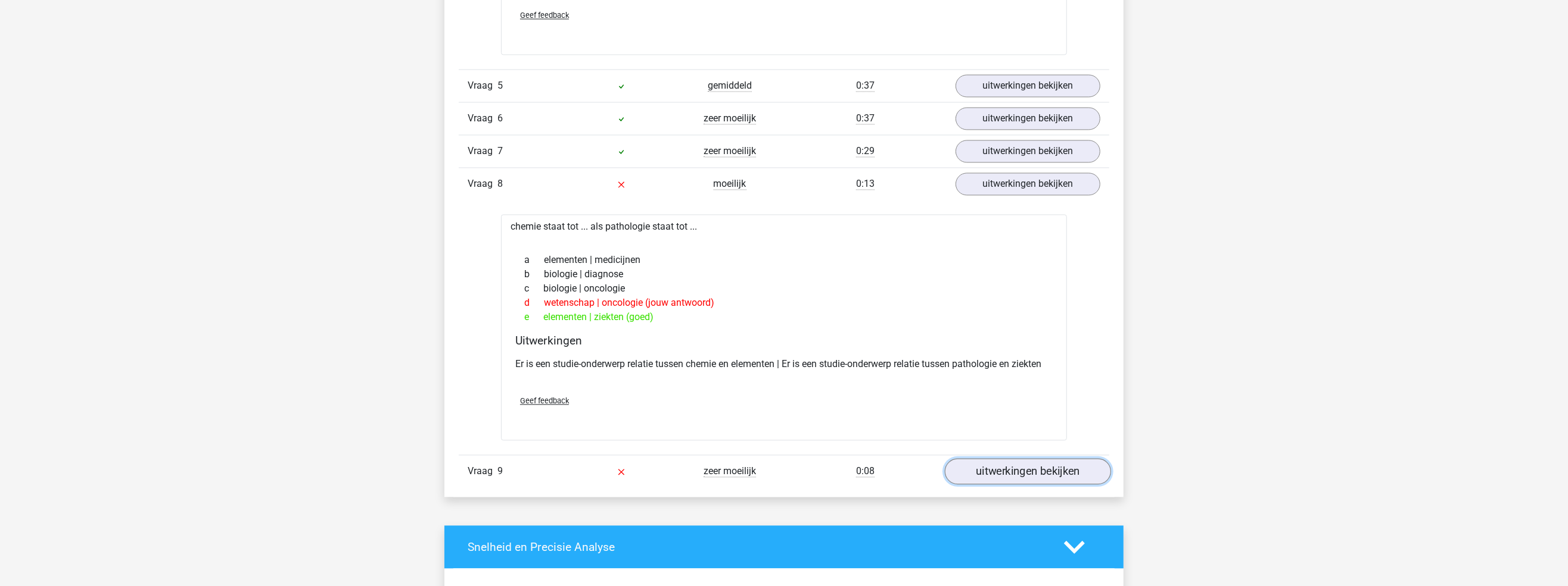
click at [1009, 468] on link "uitwerkingen bekijken" at bounding box center [1027, 471] width 166 height 26
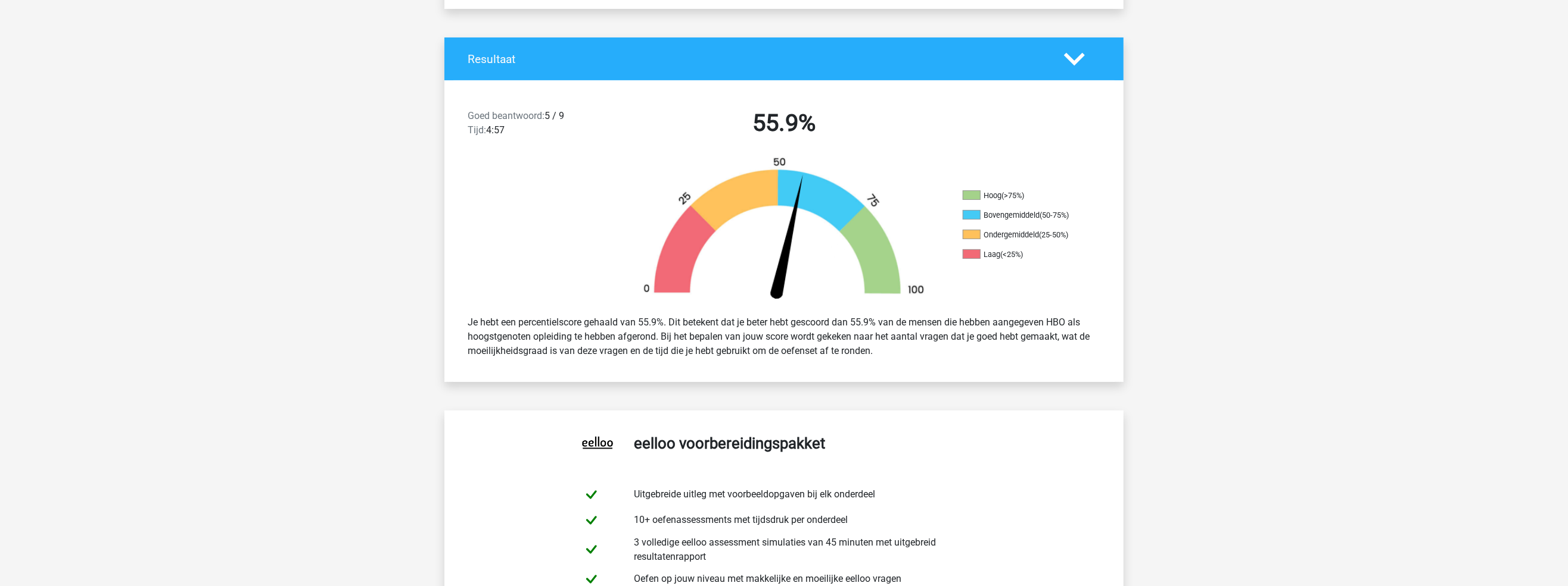
scroll to position [238, 0]
